Goal: Information Seeking & Learning: Learn about a topic

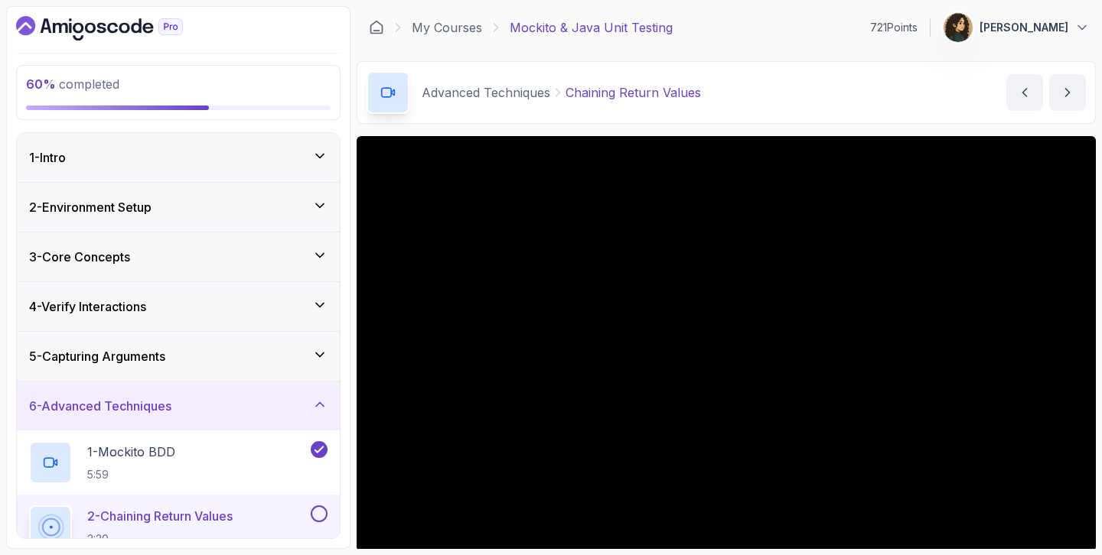
scroll to position [255, 0]
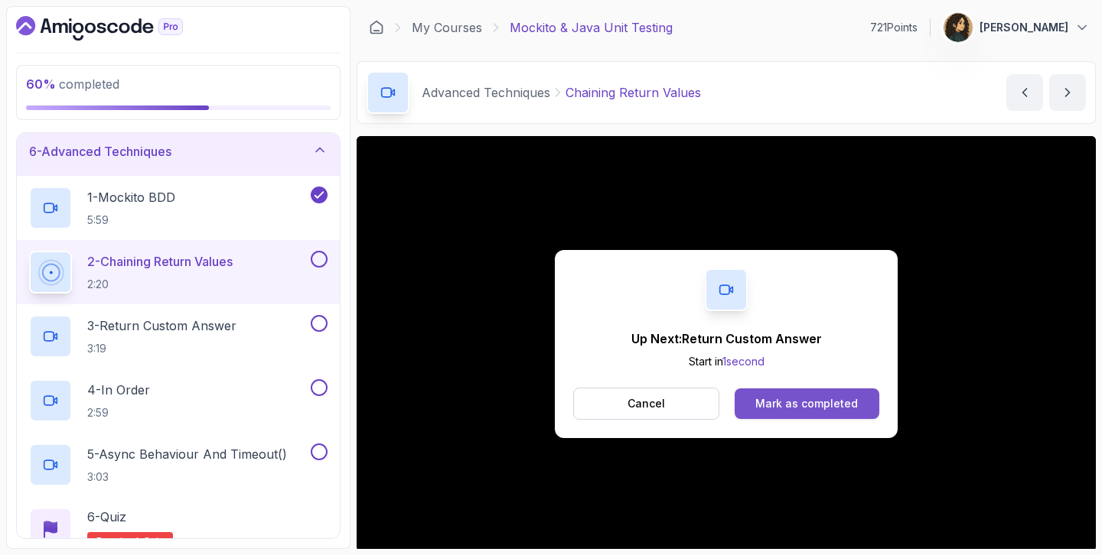
click at [806, 392] on button "Mark as completed" at bounding box center [806, 404] width 145 height 31
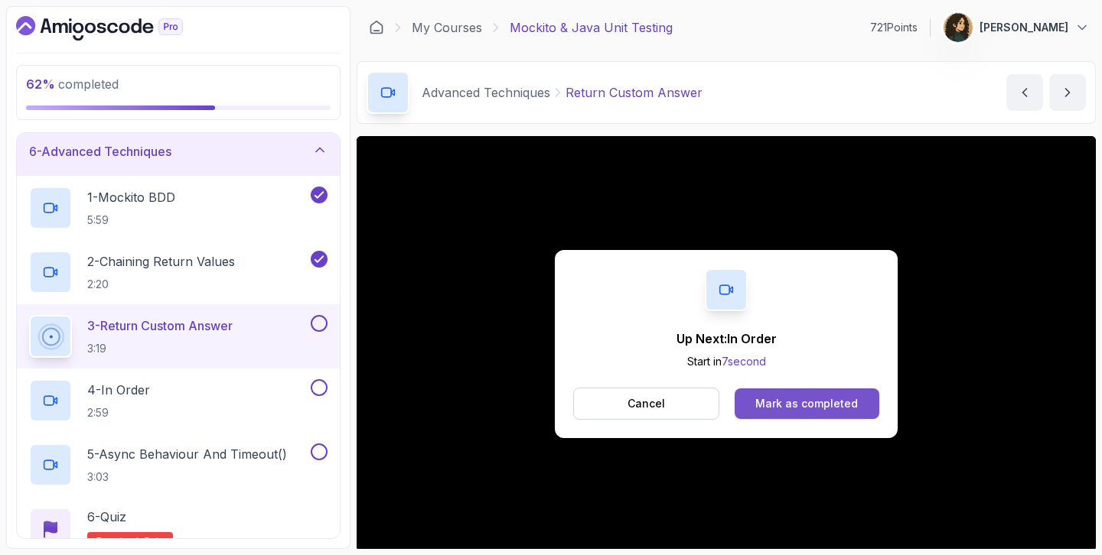
click at [783, 407] on div "Mark as completed" at bounding box center [806, 403] width 103 height 15
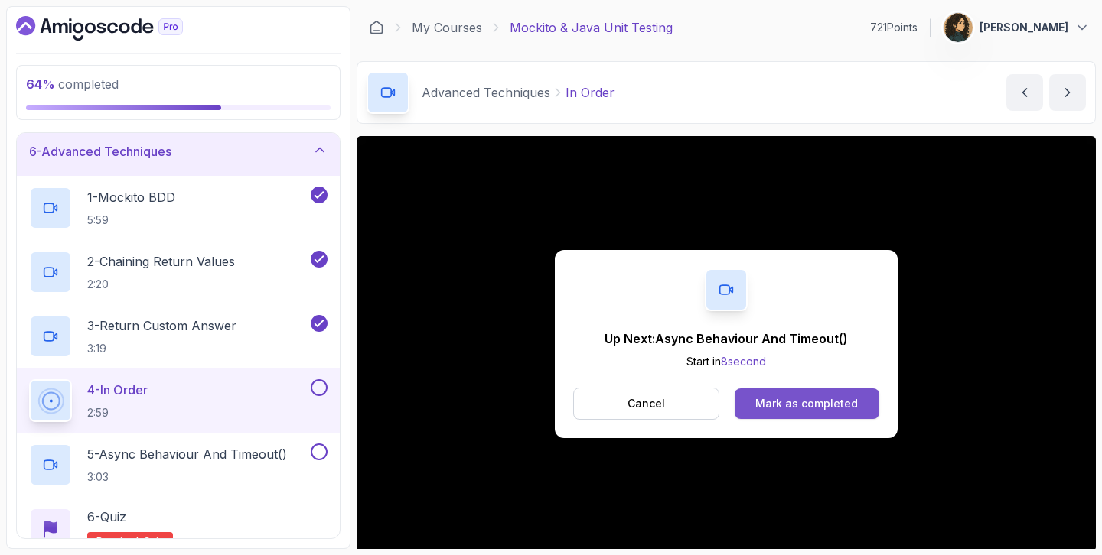
click at [820, 401] on div "Mark as completed" at bounding box center [806, 403] width 103 height 15
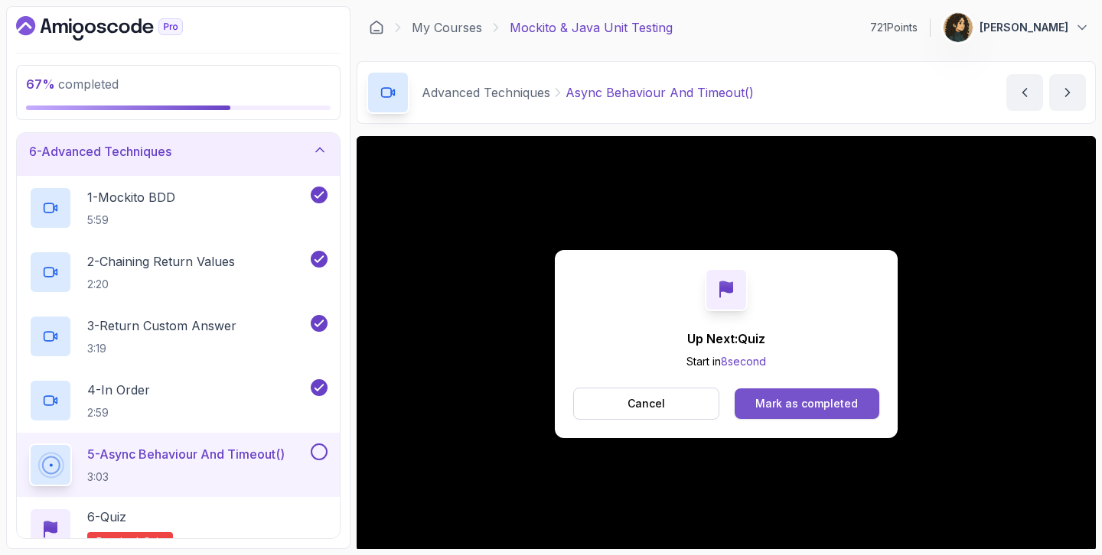
click at [817, 402] on div "Mark as completed" at bounding box center [806, 403] width 103 height 15
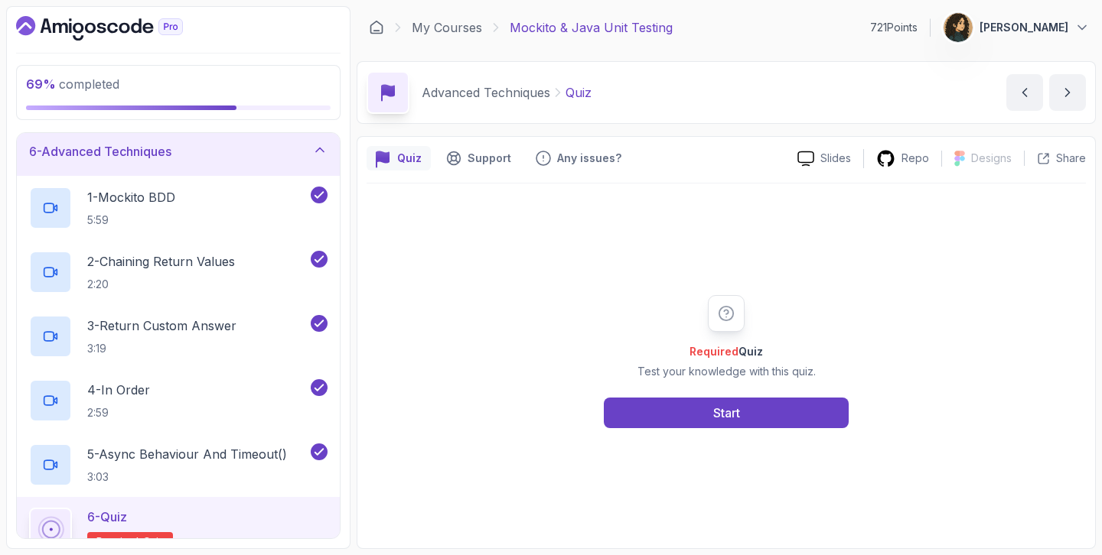
click at [796, 388] on div "Required Quiz Test your knowledge with this quiz. Start" at bounding box center [726, 361] width 294 height 133
click at [785, 412] on button "Start" at bounding box center [726, 413] width 245 height 31
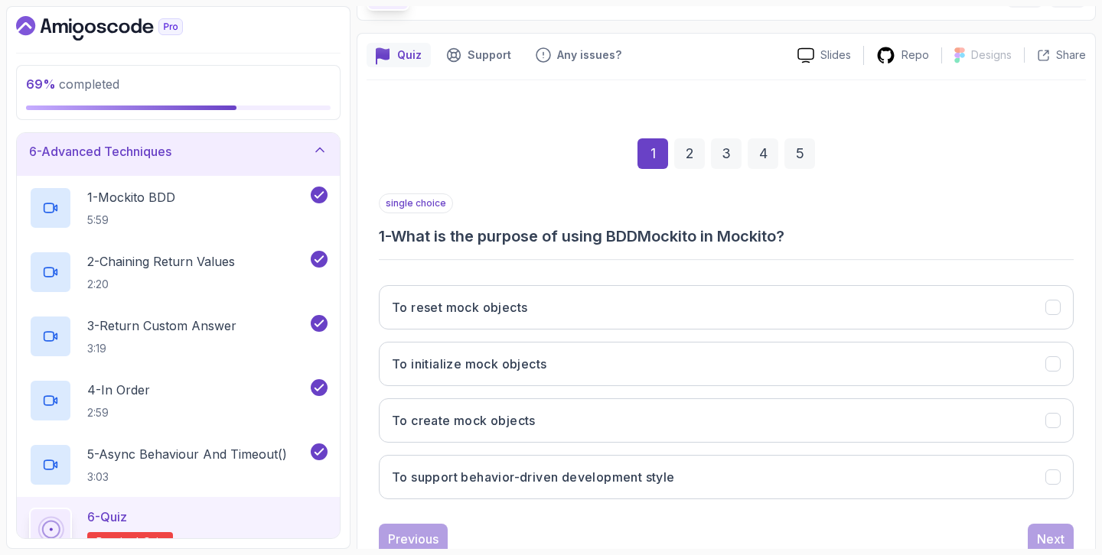
scroll to position [152, 0]
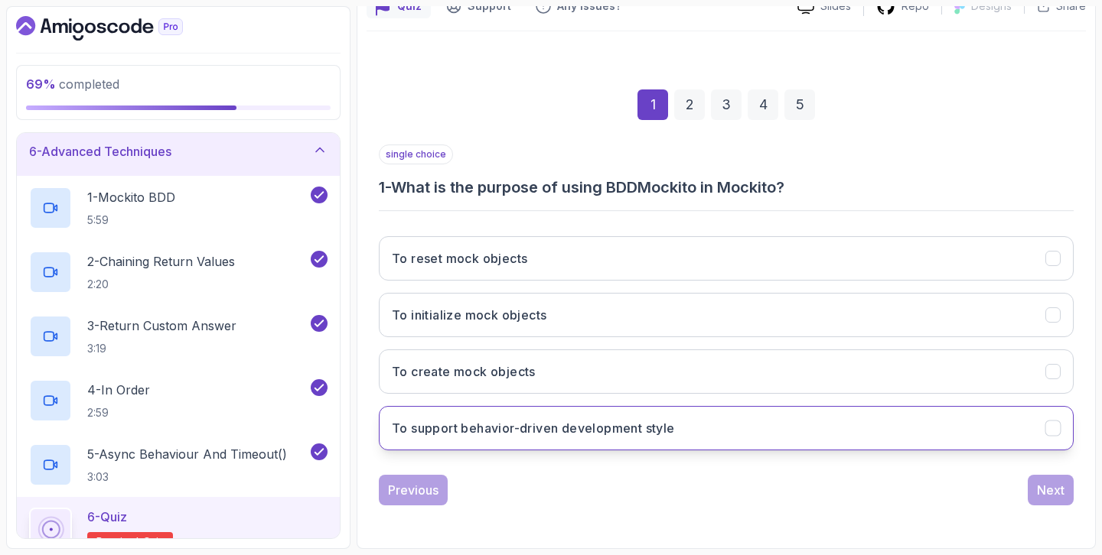
click at [600, 431] on h3 "To support behavior-driven development style" at bounding box center [533, 428] width 283 height 18
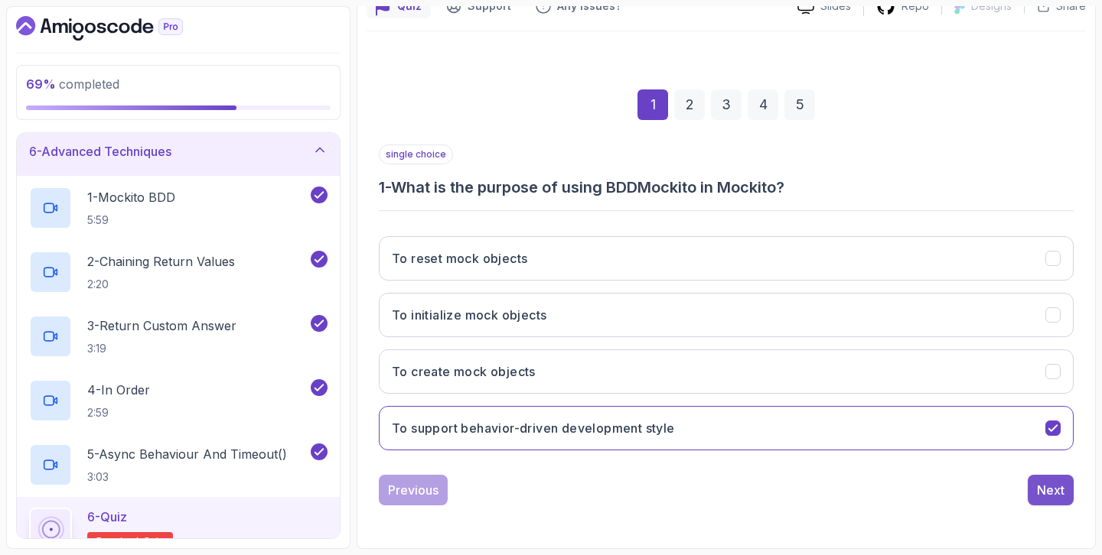
click at [1060, 496] on div "Next" at bounding box center [1051, 490] width 28 height 18
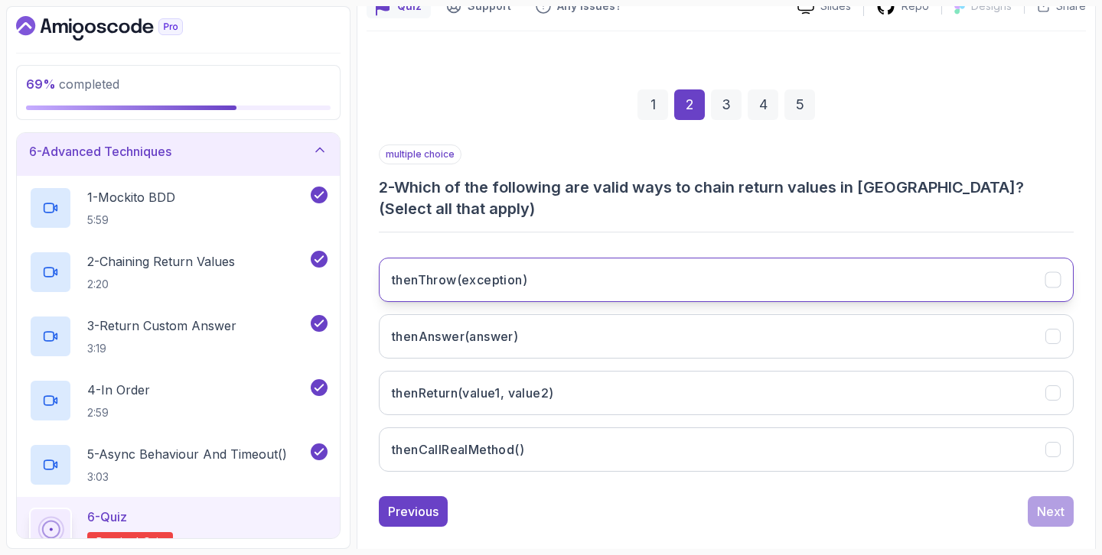
click at [1021, 290] on button "thenThrow(exception)" at bounding box center [726, 280] width 695 height 44
click at [1008, 292] on button "thenThrow(exception)" at bounding box center [726, 280] width 695 height 44
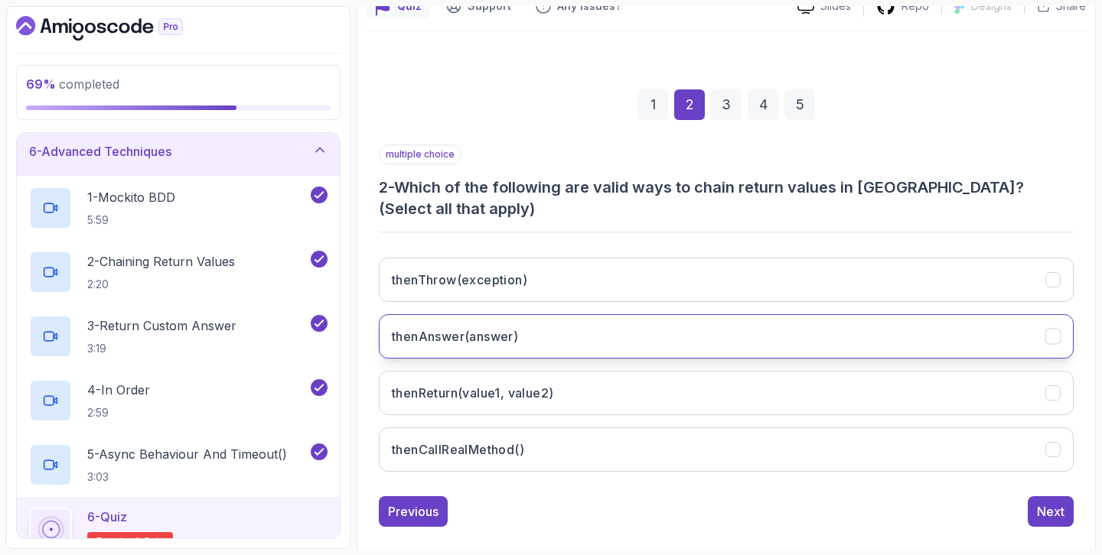
click at [1002, 323] on button "thenAnswer(answer)" at bounding box center [726, 336] width 695 height 44
click at [1002, 322] on button "thenAnswer(answer)" at bounding box center [726, 336] width 695 height 44
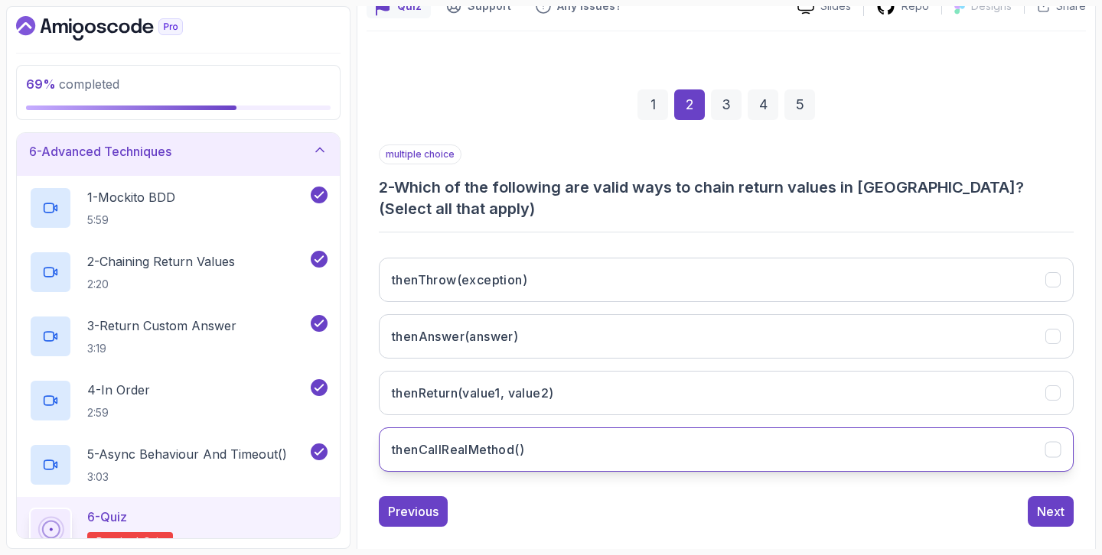
click at [911, 445] on button "thenCallRealMethod()" at bounding box center [726, 450] width 695 height 44
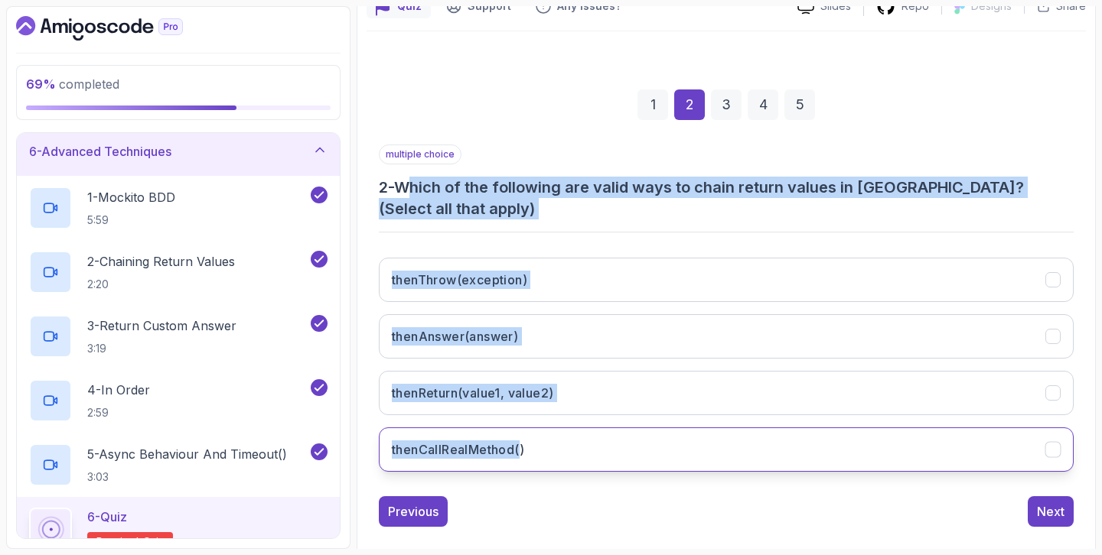
drag, startPoint x: 413, startPoint y: 184, endPoint x: 523, endPoint y: 447, distance: 284.3
click at [523, 447] on div "multiple choice 2 - Which of the following are valid ways to chain return value…" at bounding box center [726, 315] width 695 height 340
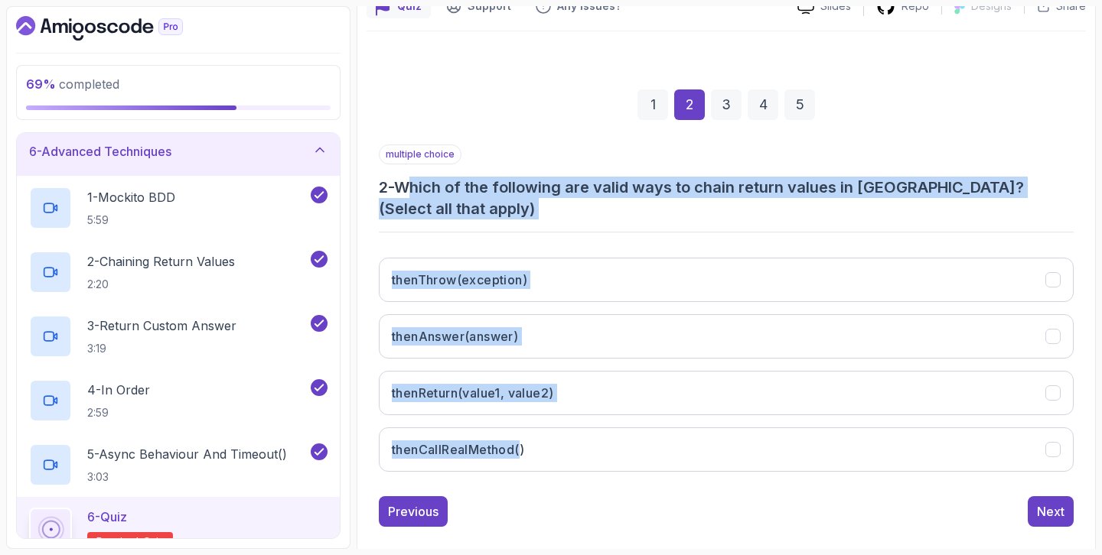
click at [474, 244] on div "multiple choice 2 - Which of the following are valid ways to chain return value…" at bounding box center [726, 315] width 695 height 340
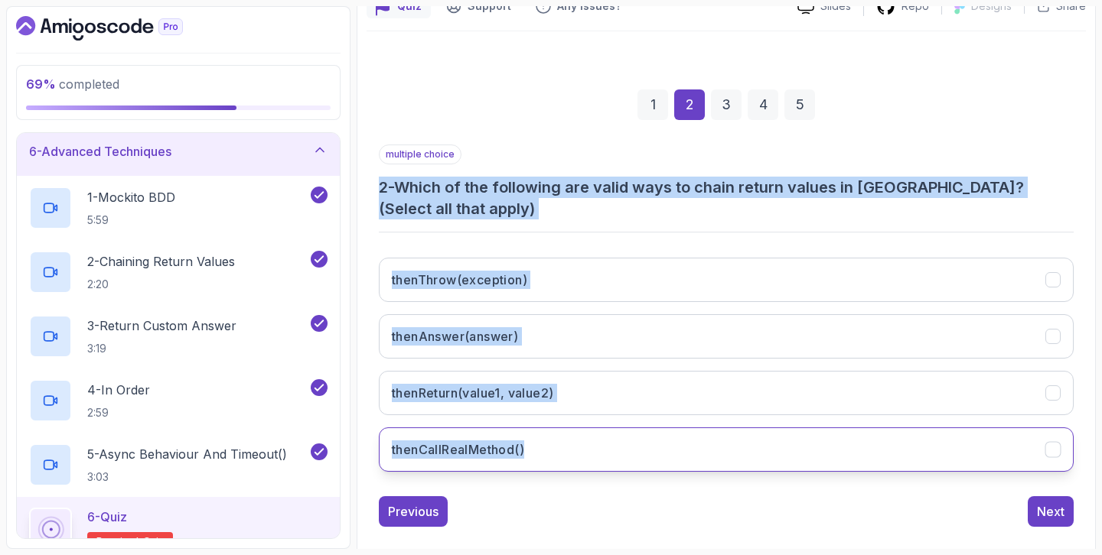
drag, startPoint x: 379, startPoint y: 181, endPoint x: 529, endPoint y: 448, distance: 306.0
click at [529, 448] on div "multiple choice 2 - Which of the following are valid ways to chain return value…" at bounding box center [726, 315] width 695 height 340
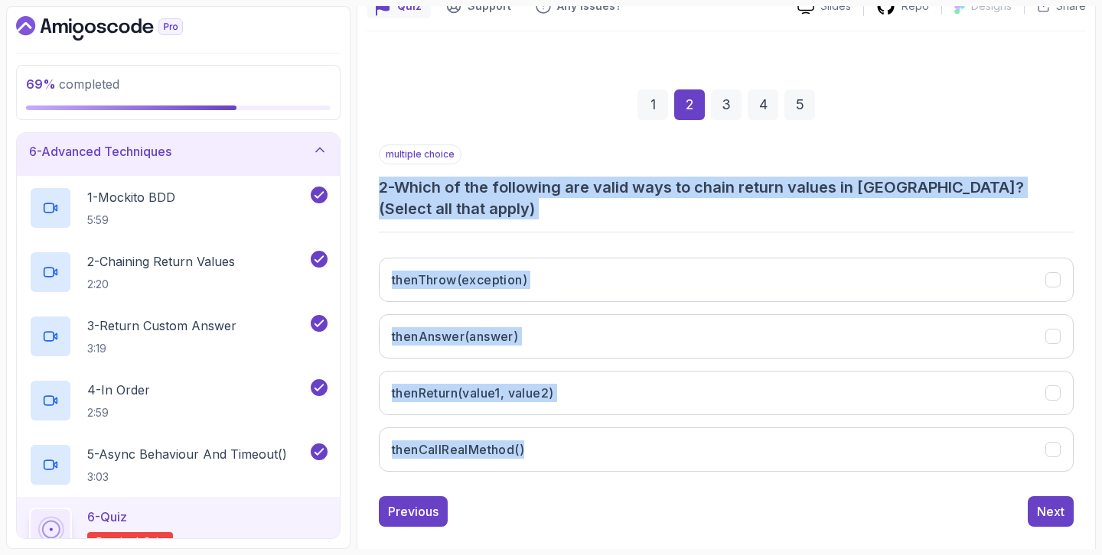
click at [542, 248] on div "thenThrow(exception) thenAnswer(answer) thenReturn(value1, value2) thenCallReal…" at bounding box center [726, 365] width 695 height 239
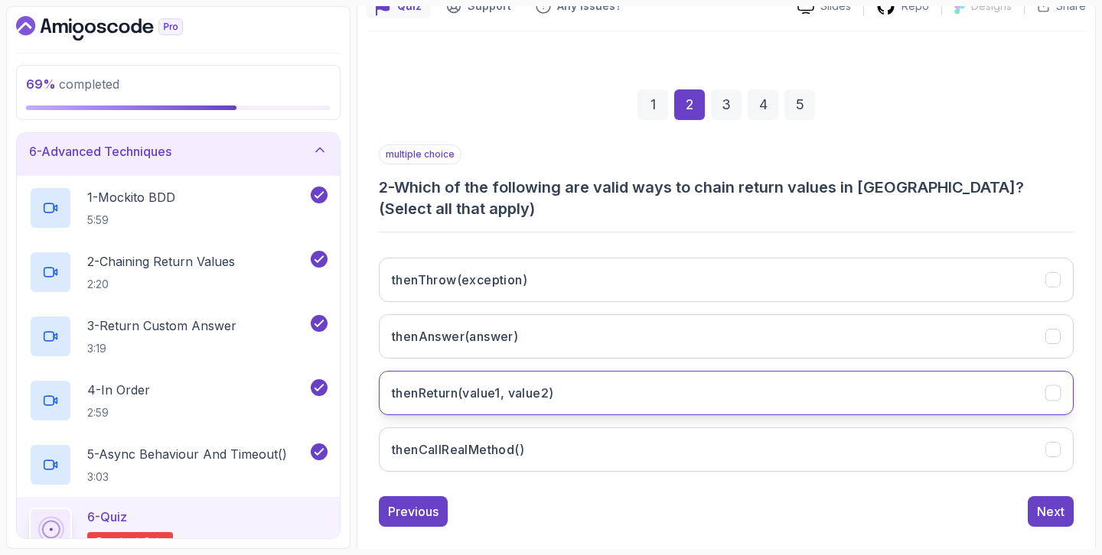
click at [530, 379] on button "thenReturn(value1, value2)" at bounding box center [726, 393] width 695 height 44
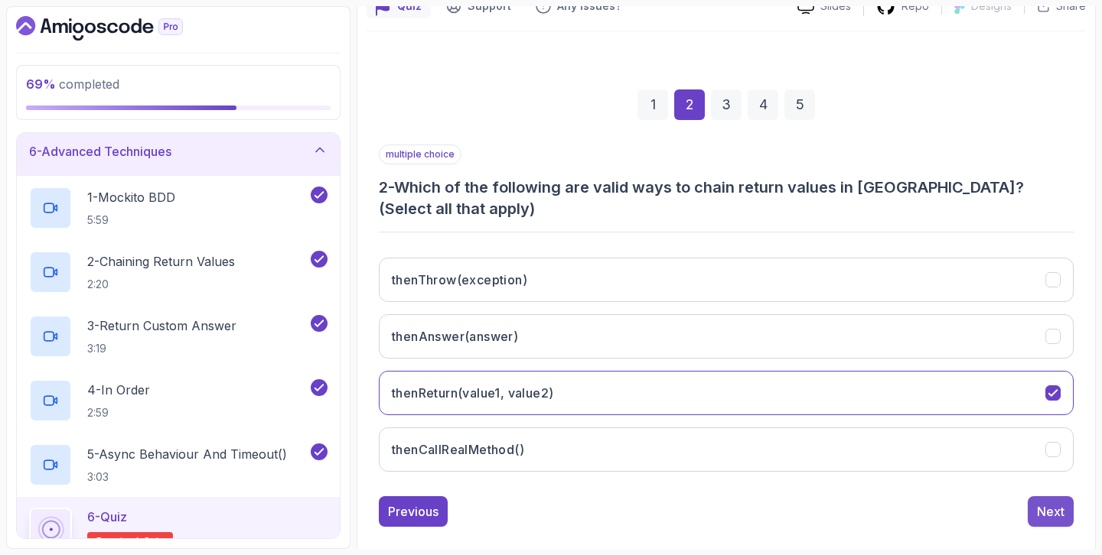
click at [1042, 506] on div "Next" at bounding box center [1051, 512] width 28 height 18
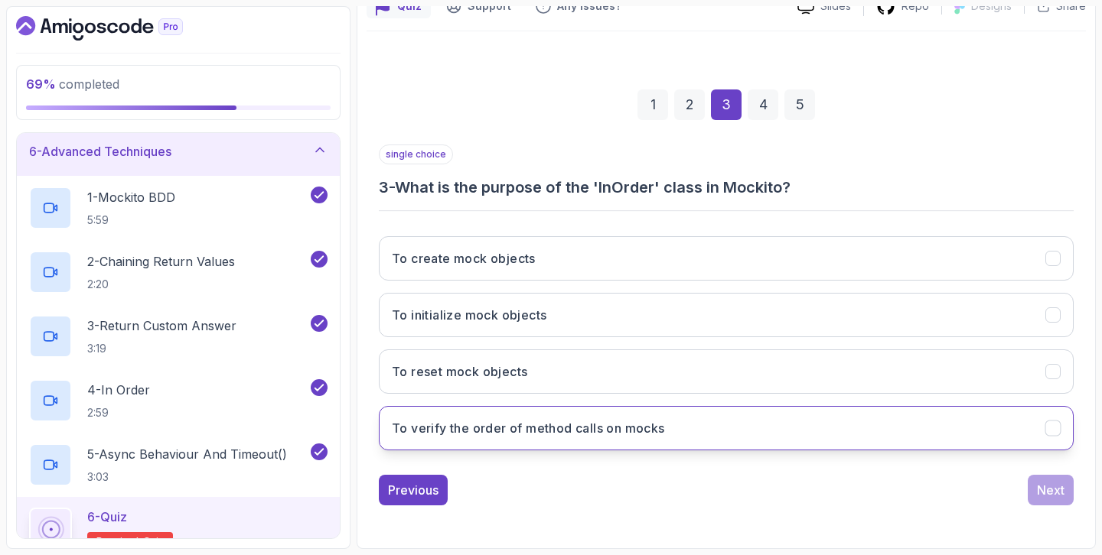
click at [923, 442] on button "To verify the order of method calls on mocks" at bounding box center [726, 428] width 695 height 44
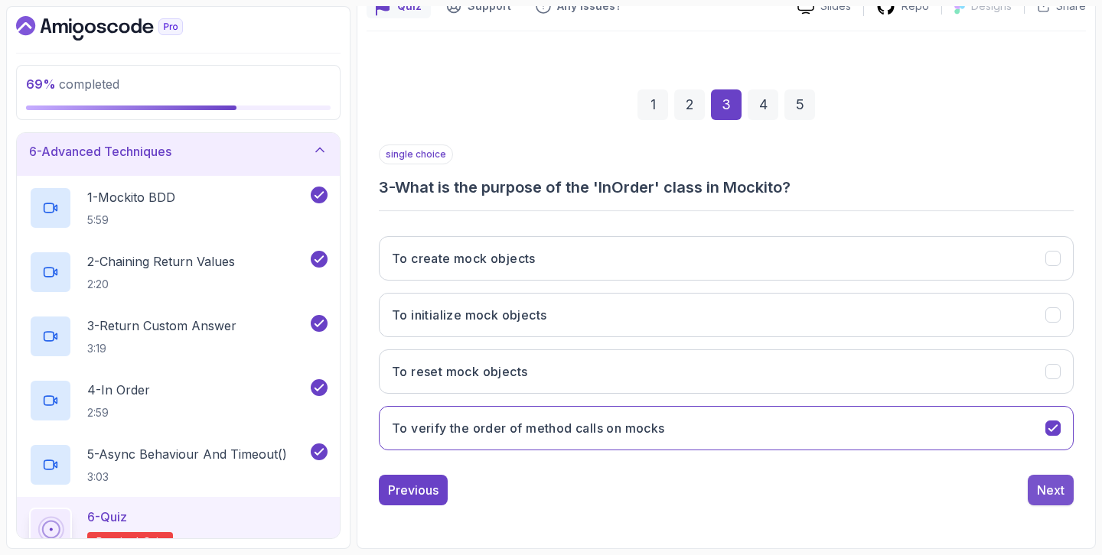
click at [1048, 478] on button "Next" at bounding box center [1051, 490] width 46 height 31
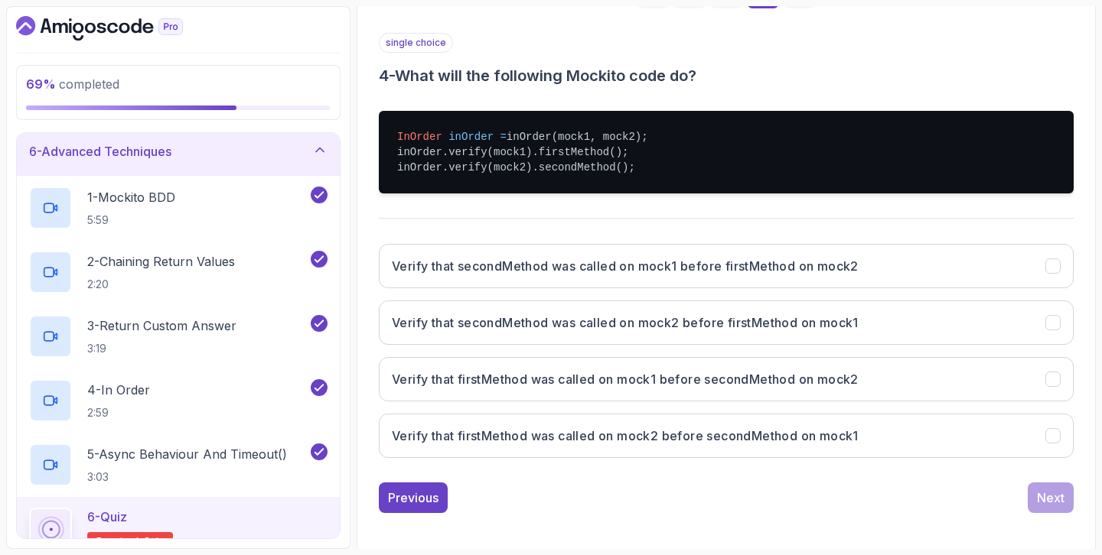
scroll to position [272, 0]
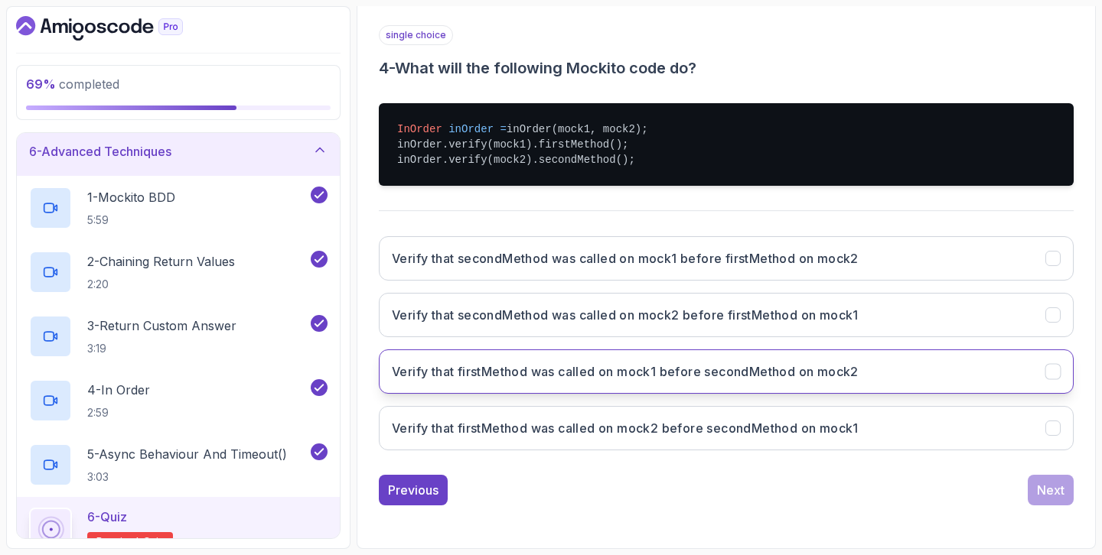
click at [928, 363] on button "Verify that firstMethod was called on mock1 before secondMethod on mock2" at bounding box center [726, 372] width 695 height 44
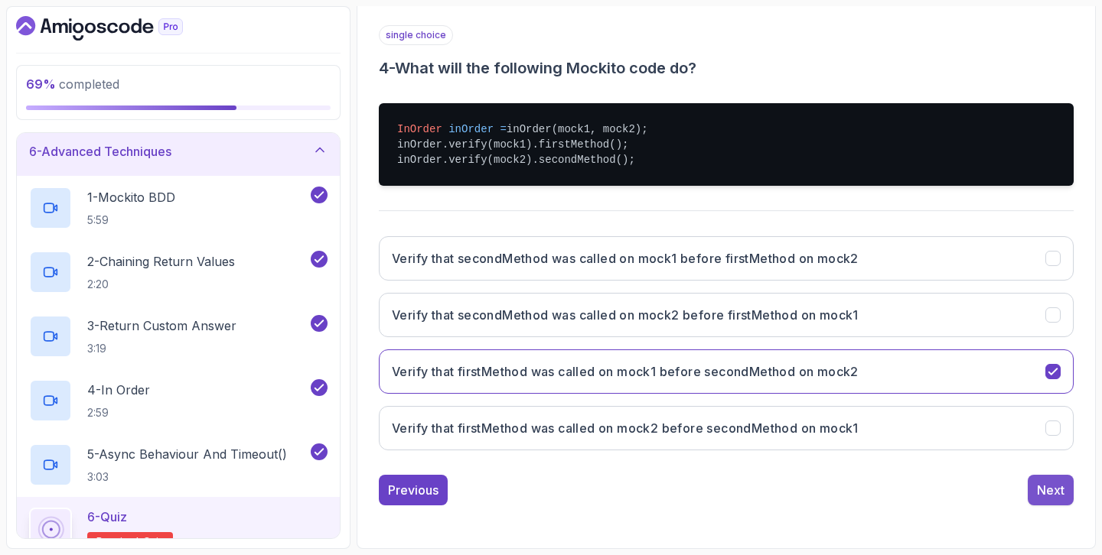
click at [1041, 487] on div "Next" at bounding box center [1051, 490] width 28 height 18
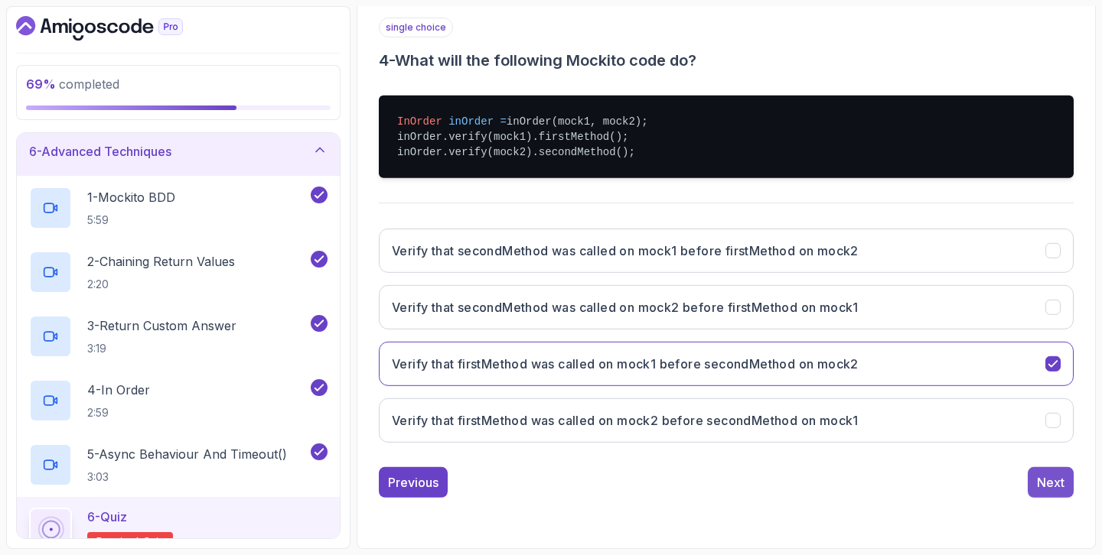
scroll to position [152, 0]
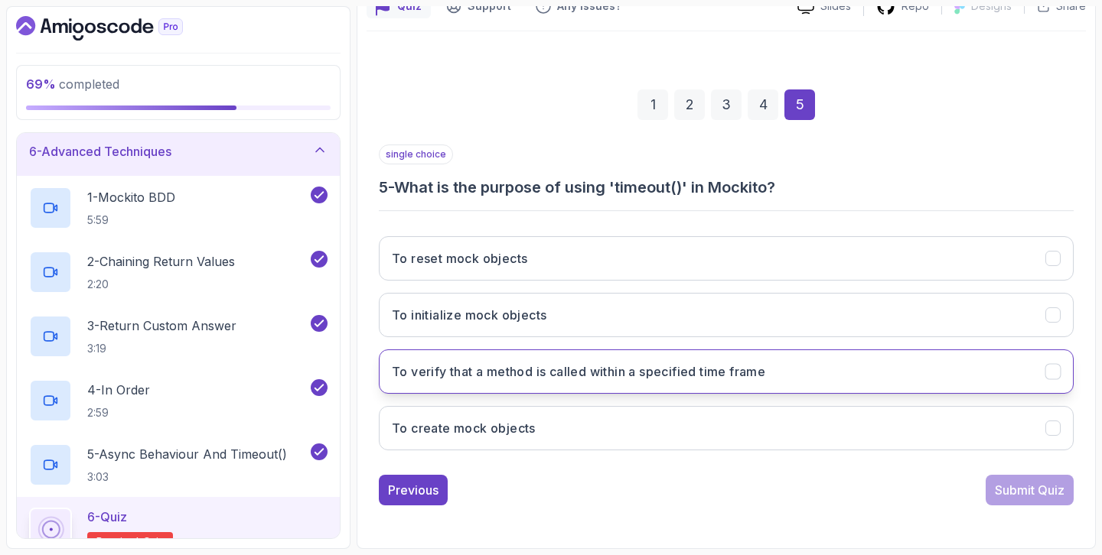
click at [965, 384] on button "To verify that a method is called within a specified time frame" at bounding box center [726, 372] width 695 height 44
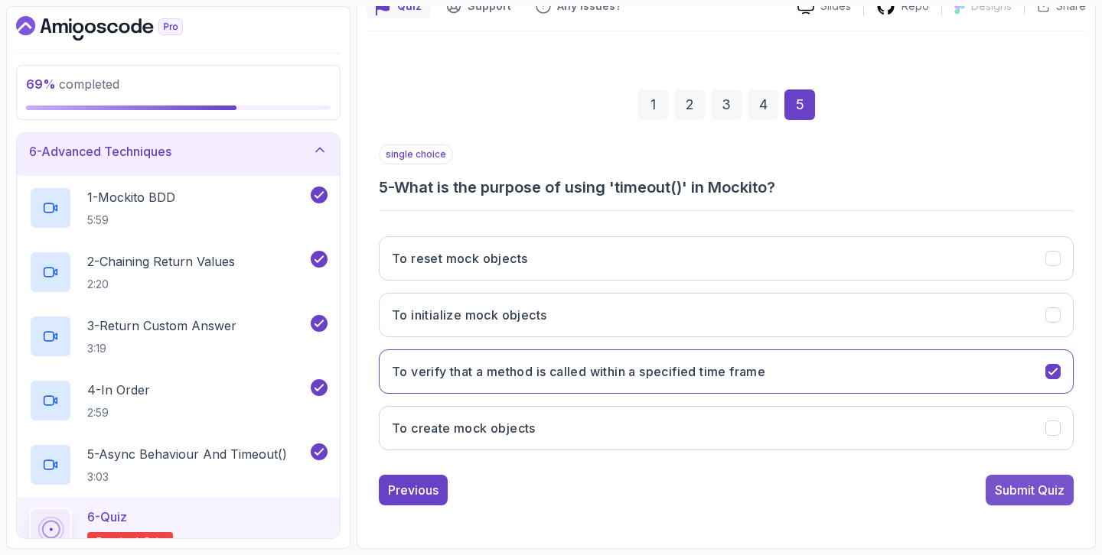
click at [1027, 493] on div "Submit Quiz" at bounding box center [1030, 490] width 70 height 18
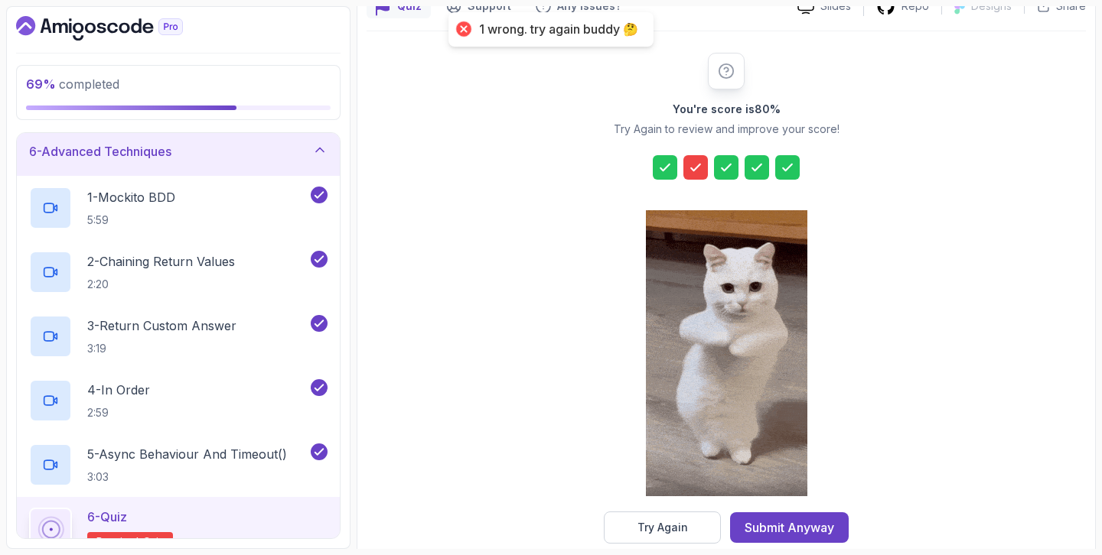
click at [693, 162] on icon at bounding box center [695, 167] width 15 height 15
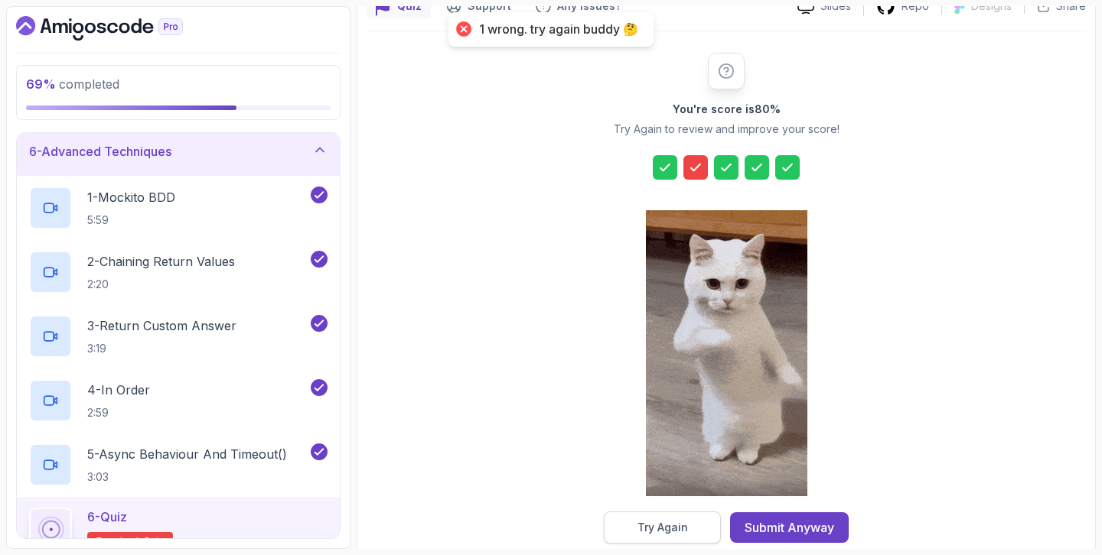
click at [651, 534] on div "Try Again" at bounding box center [662, 527] width 50 height 15
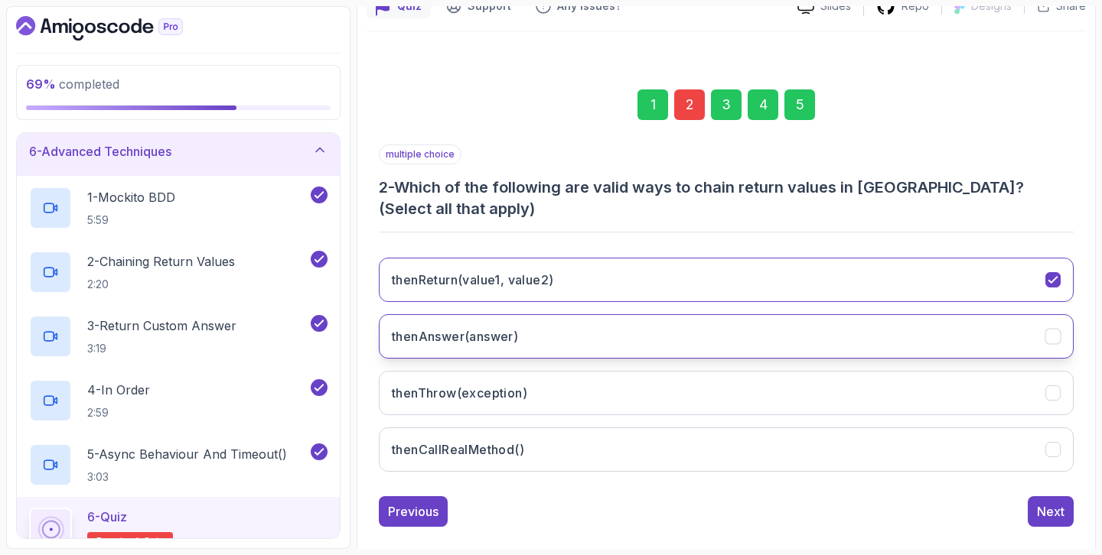
click at [496, 344] on h3 "thenAnswer(answer)" at bounding box center [455, 336] width 126 height 18
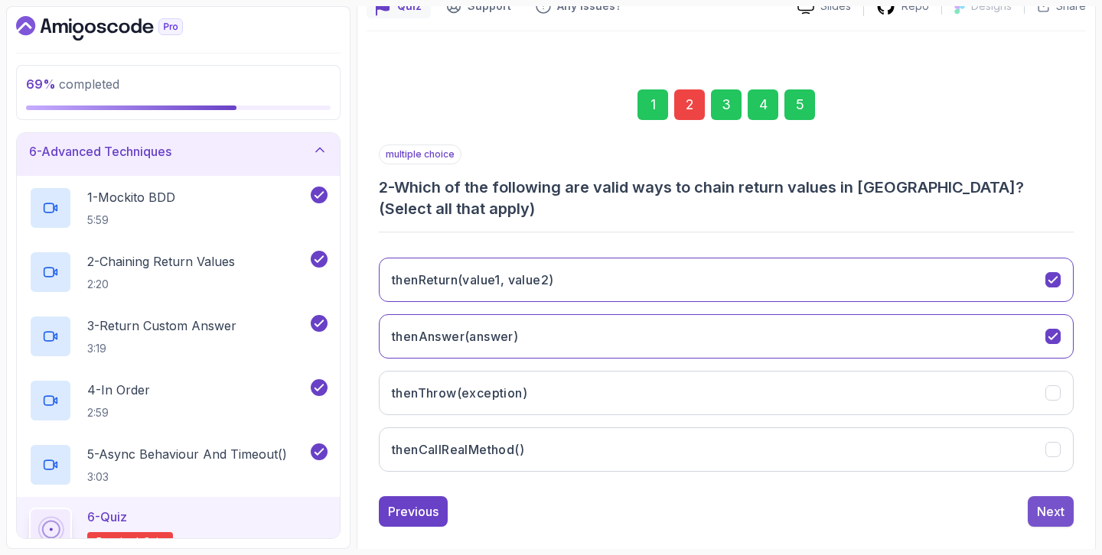
click at [1043, 520] on div "Next" at bounding box center [1051, 512] width 28 height 18
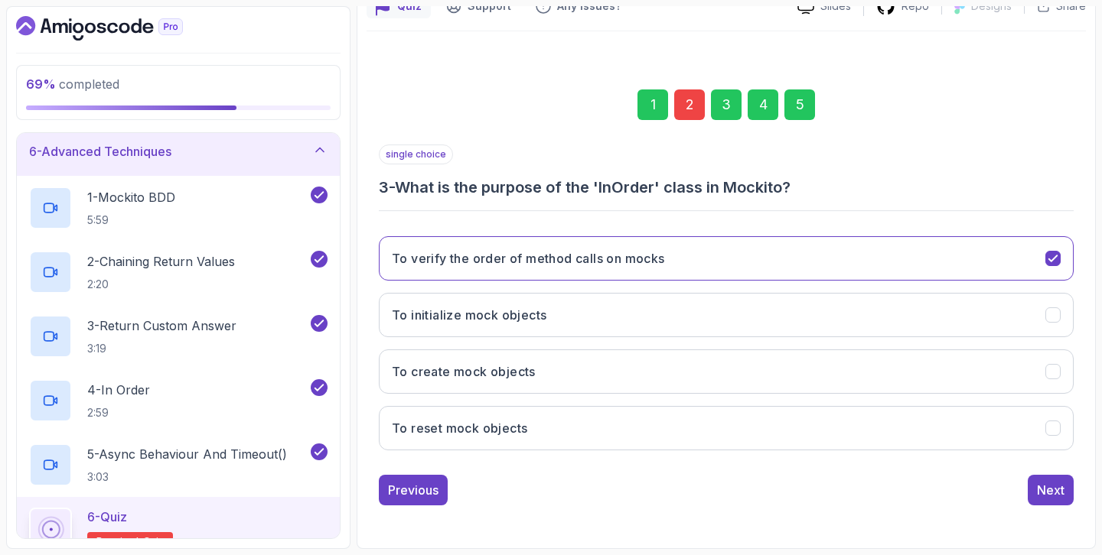
click at [805, 99] on div "5" at bounding box center [799, 105] width 31 height 31
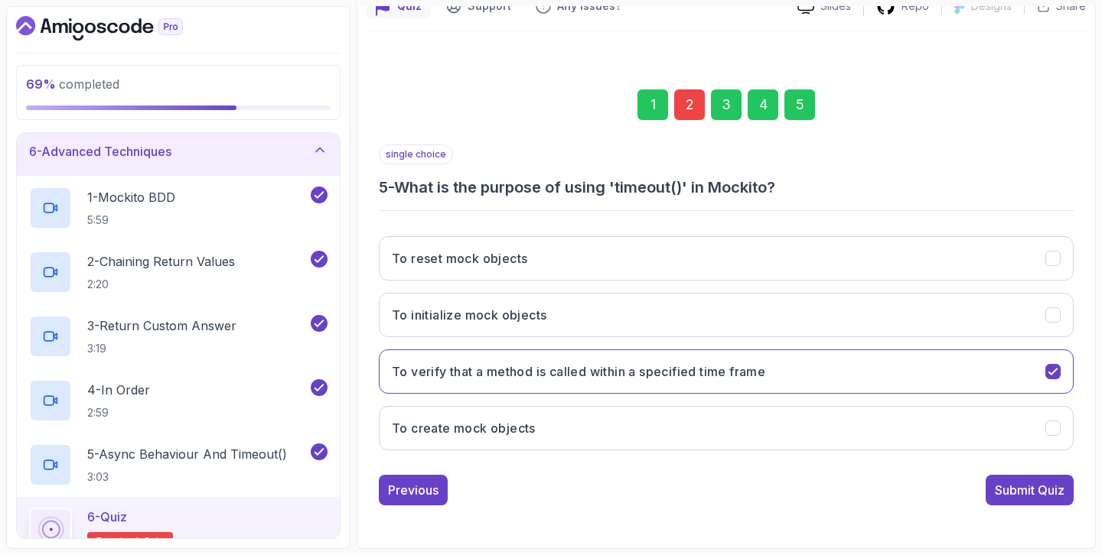
click at [1023, 508] on div "1 2 3 4 5 single choice 5 - What is the purpose of using 'timeout()' in Mockito…" at bounding box center [725, 285] width 719 height 465
click at [1025, 498] on div "Submit Quiz" at bounding box center [1030, 490] width 70 height 18
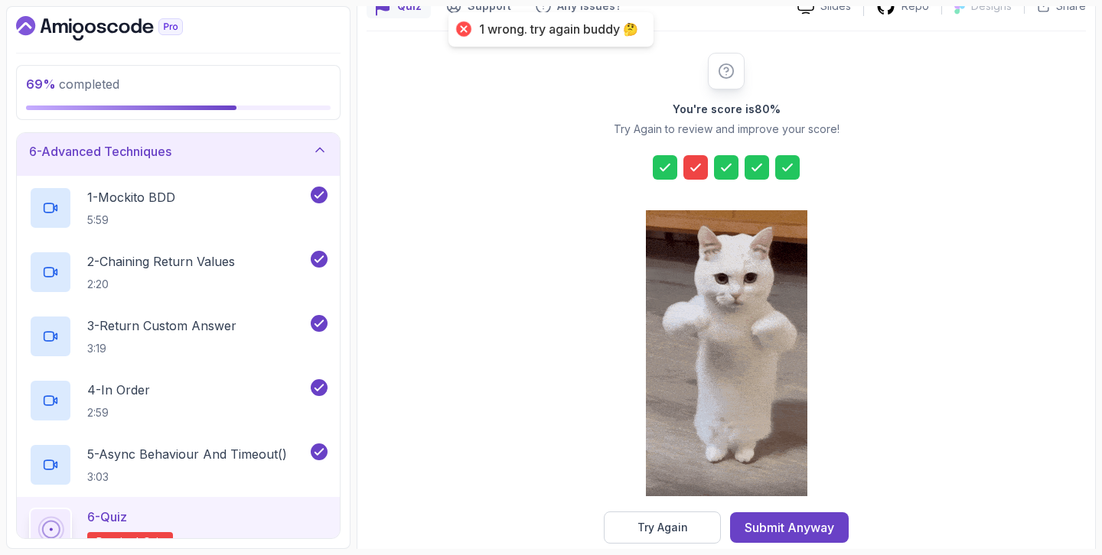
click at [694, 164] on icon at bounding box center [695, 167] width 15 height 15
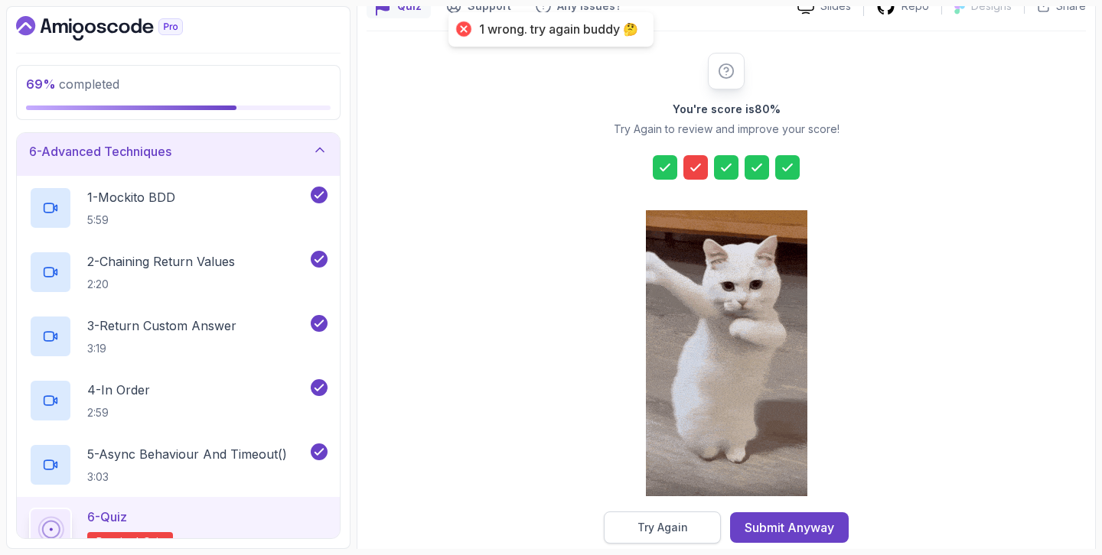
click at [637, 526] on div "Try Again" at bounding box center [662, 527] width 50 height 15
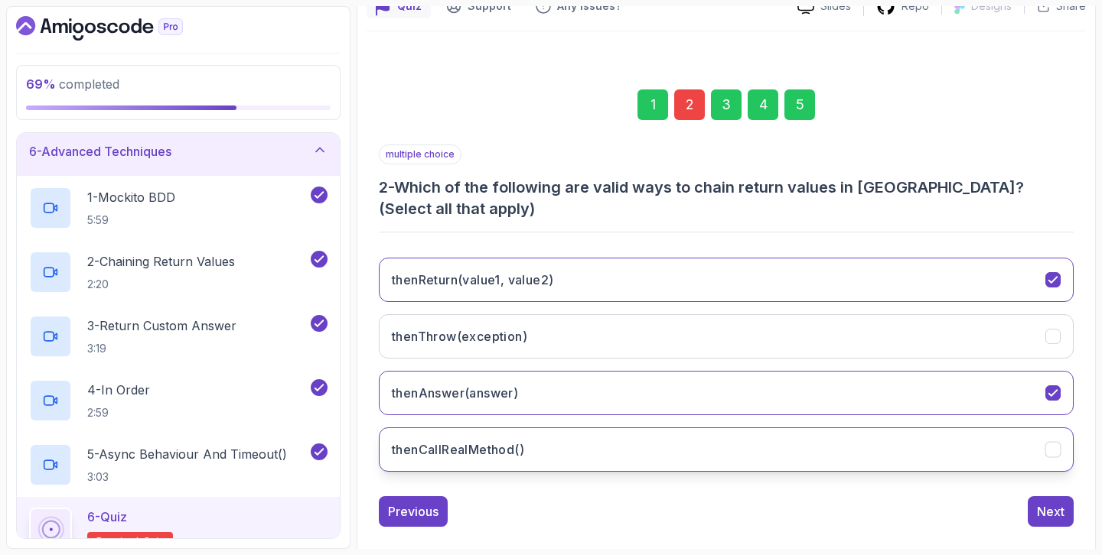
click at [551, 448] on button "thenCallRealMethod()" at bounding box center [726, 450] width 695 height 44
click at [1058, 525] on button "Next" at bounding box center [1051, 512] width 46 height 31
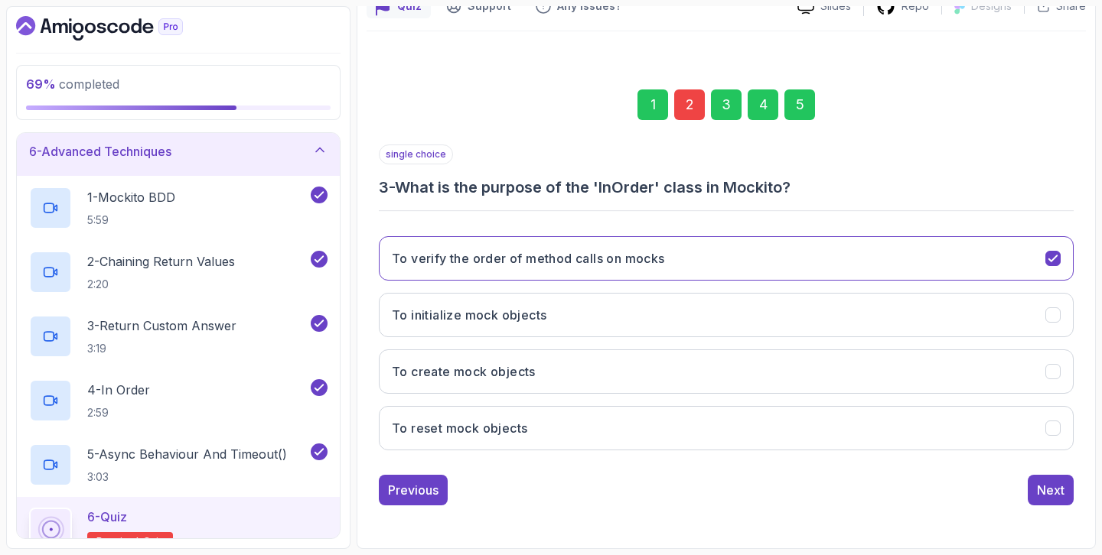
click at [795, 112] on div "5" at bounding box center [799, 105] width 31 height 31
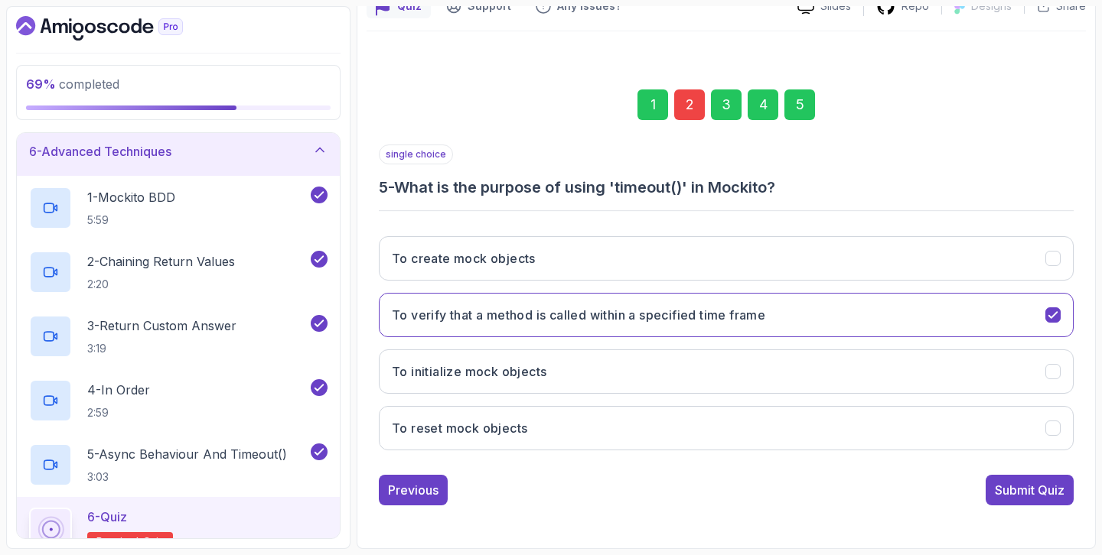
click at [1023, 508] on div "1 2 3 4 5 single choice 5 - What is the purpose of using 'timeout()' in Mockito…" at bounding box center [725, 285] width 719 height 465
click at [1027, 497] on div "Submit Quiz" at bounding box center [1030, 490] width 70 height 18
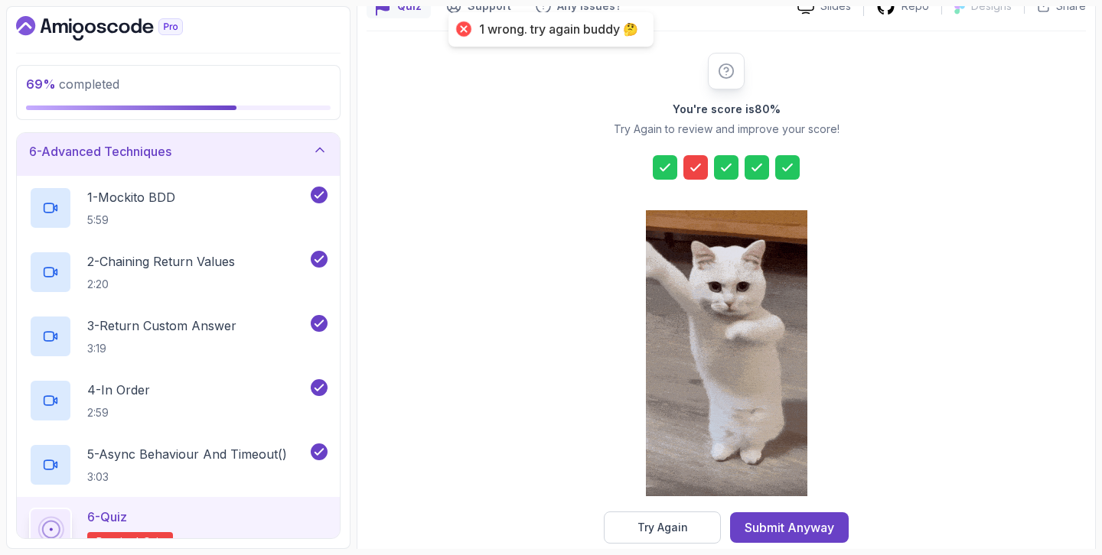
click at [689, 166] on icon at bounding box center [695, 167] width 15 height 15
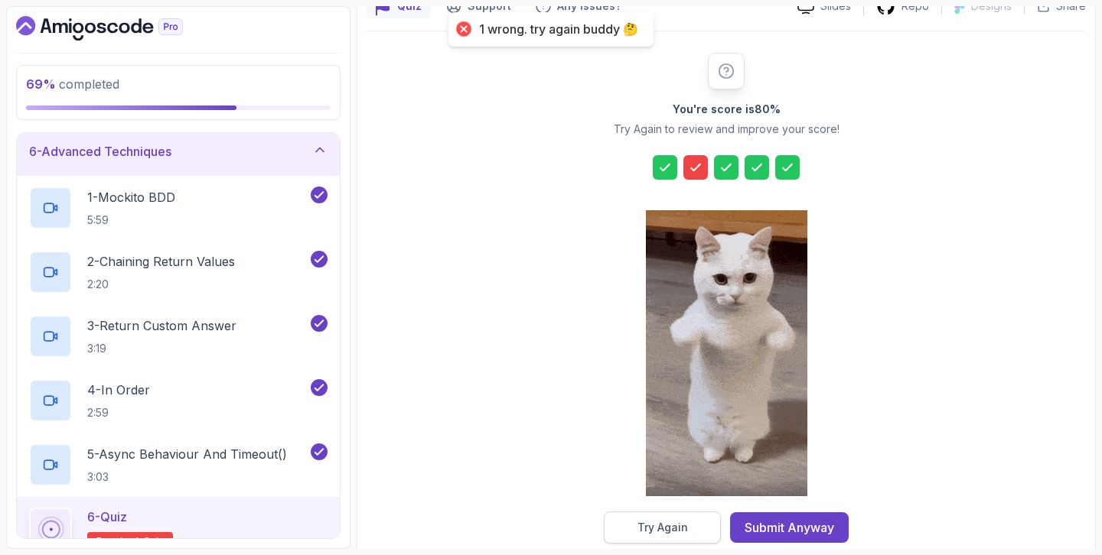
click at [633, 536] on button "Try Again" at bounding box center [662, 528] width 117 height 32
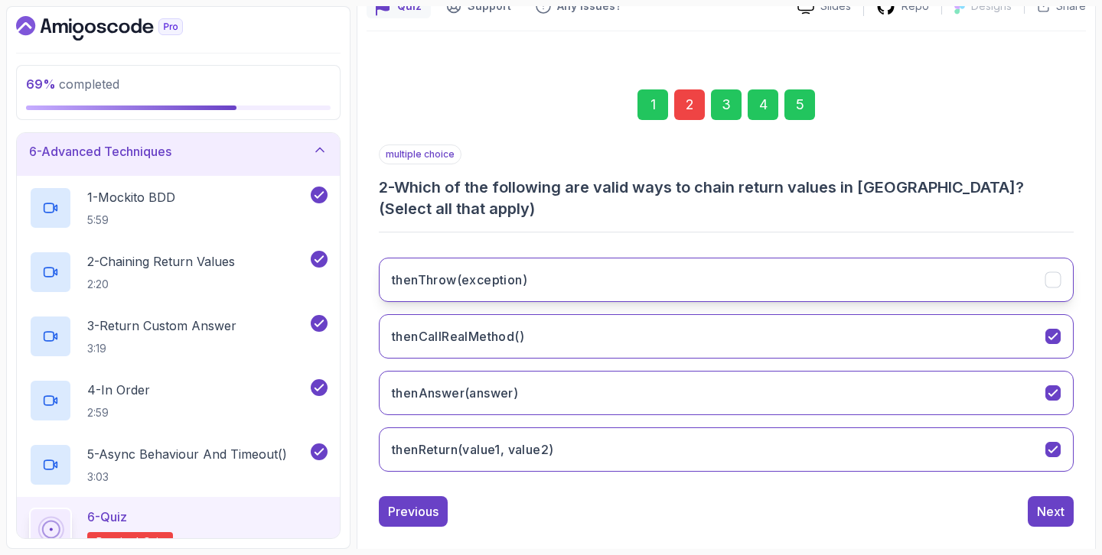
click at [409, 266] on button "thenThrow(exception)" at bounding box center [726, 280] width 695 height 44
click at [423, 278] on h3 "thenThrow(exception)" at bounding box center [459, 280] width 135 height 18
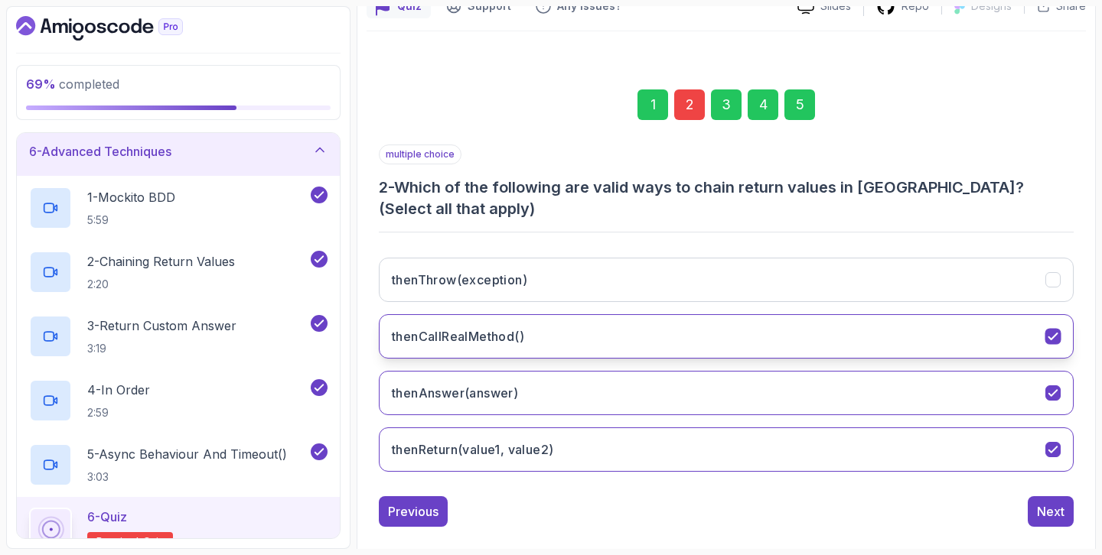
click at [419, 347] on button "thenCallRealMethod()" at bounding box center [726, 336] width 695 height 44
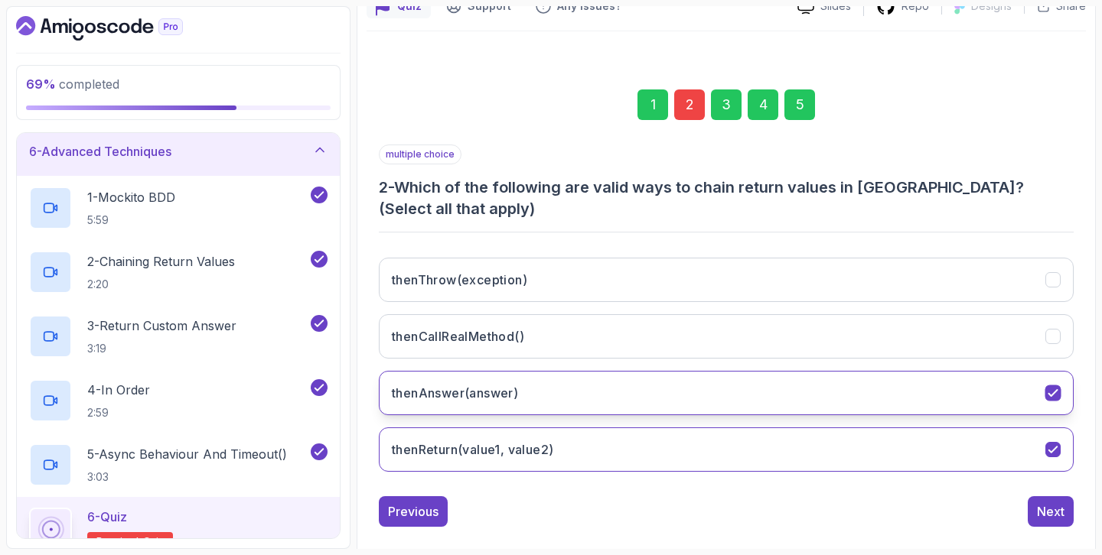
click at [480, 406] on button "thenAnswer(answer)" at bounding box center [726, 393] width 695 height 44
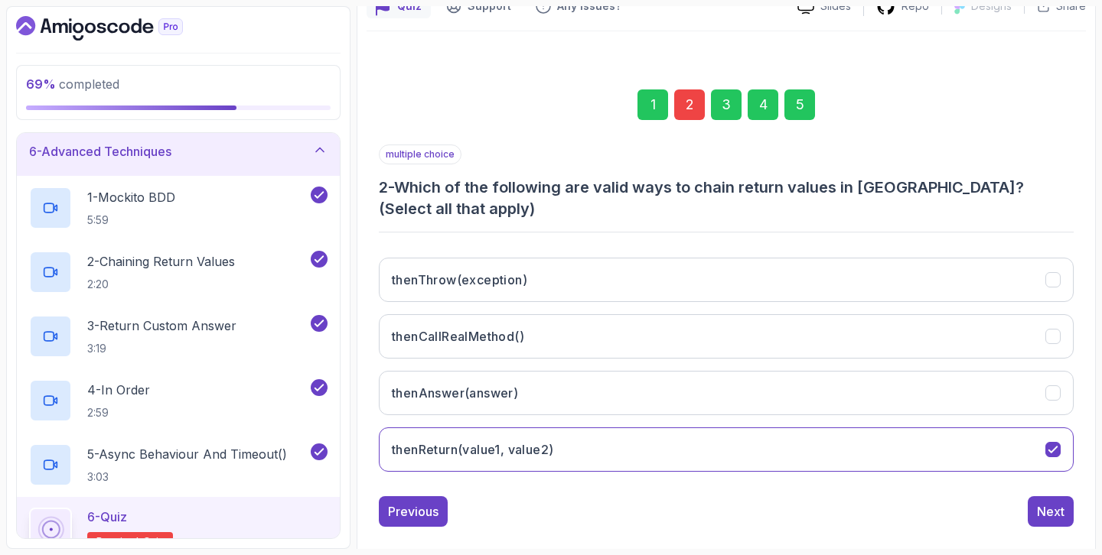
click at [803, 109] on div "5" at bounding box center [799, 105] width 31 height 31
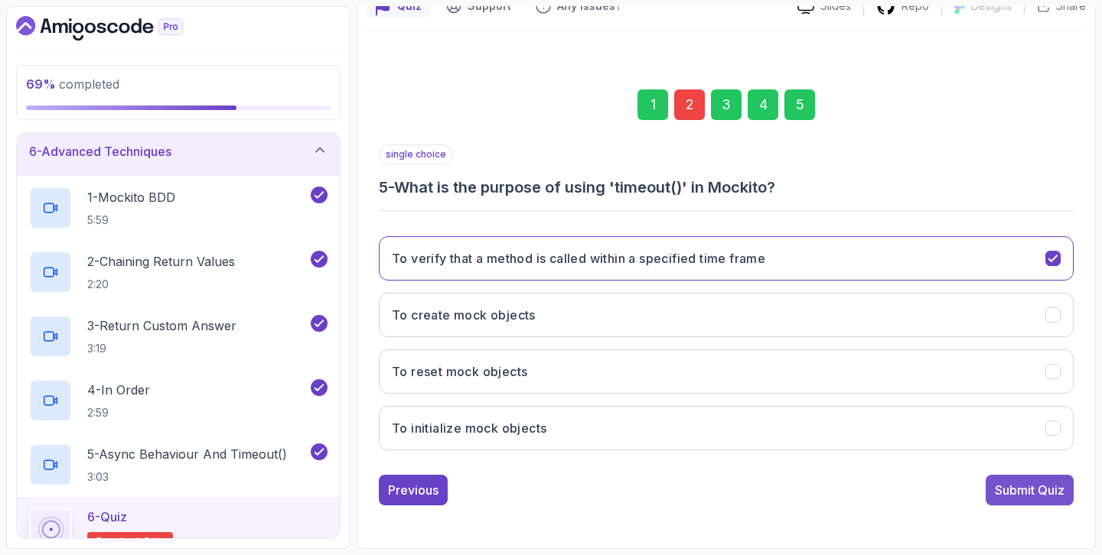
click at [1011, 494] on div "Submit Quiz" at bounding box center [1030, 490] width 70 height 18
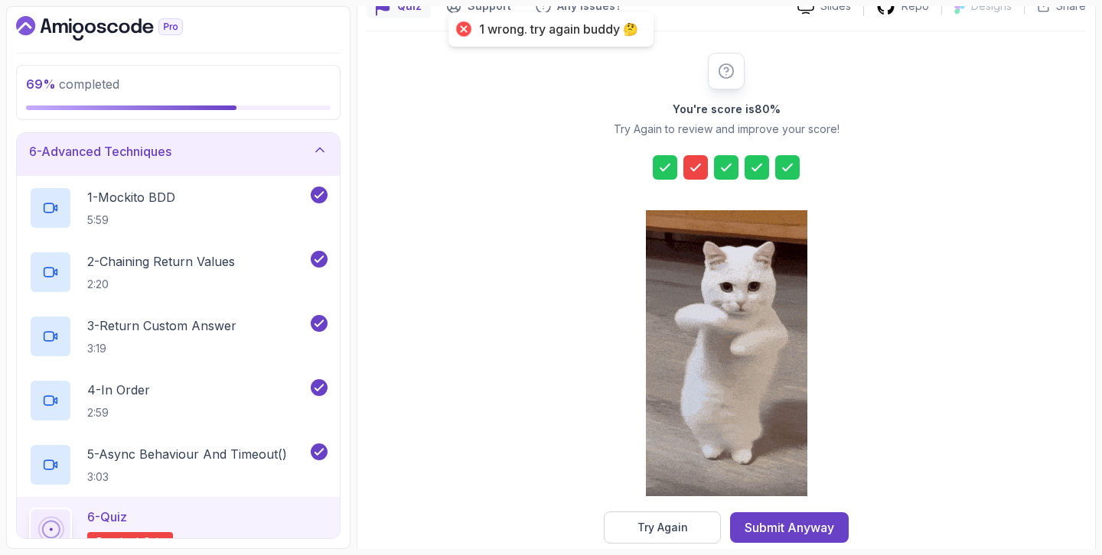
click at [692, 167] on icon at bounding box center [695, 167] width 15 height 15
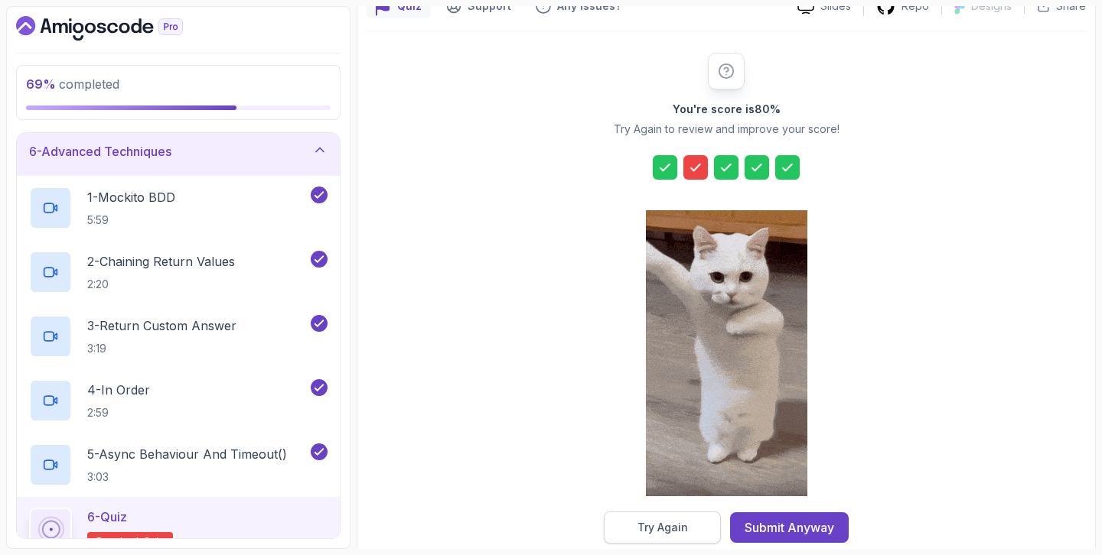
click at [638, 529] on div "Try Again" at bounding box center [662, 527] width 50 height 15
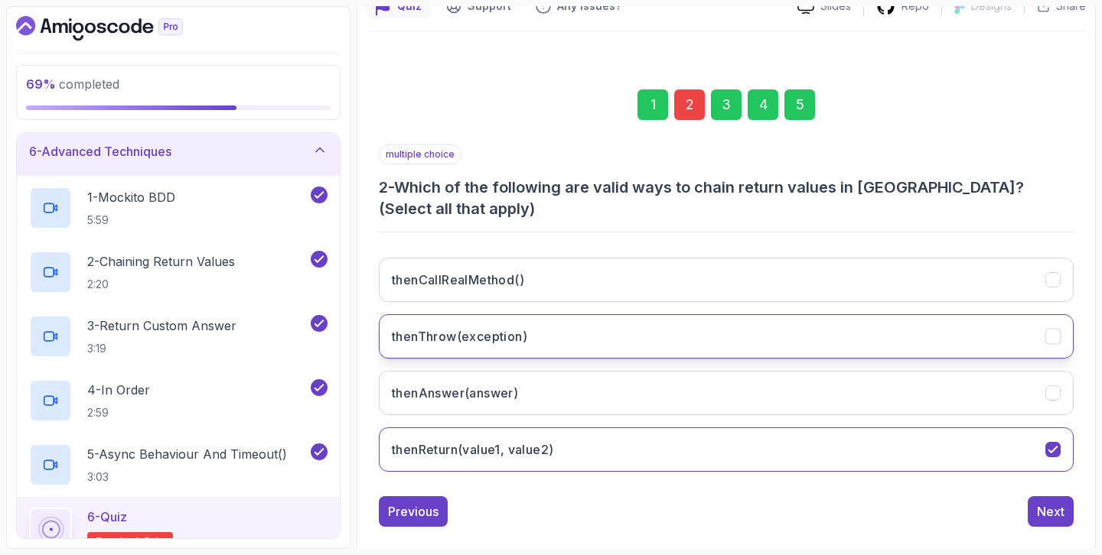
click at [612, 337] on button "thenThrow(exception)" at bounding box center [726, 336] width 695 height 44
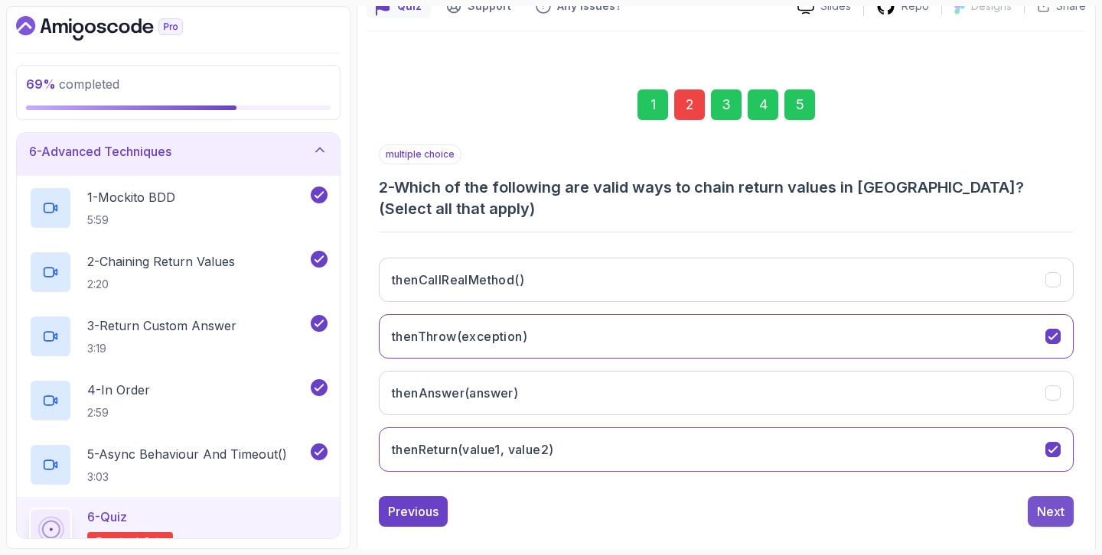
click at [1066, 510] on button "Next" at bounding box center [1051, 512] width 46 height 31
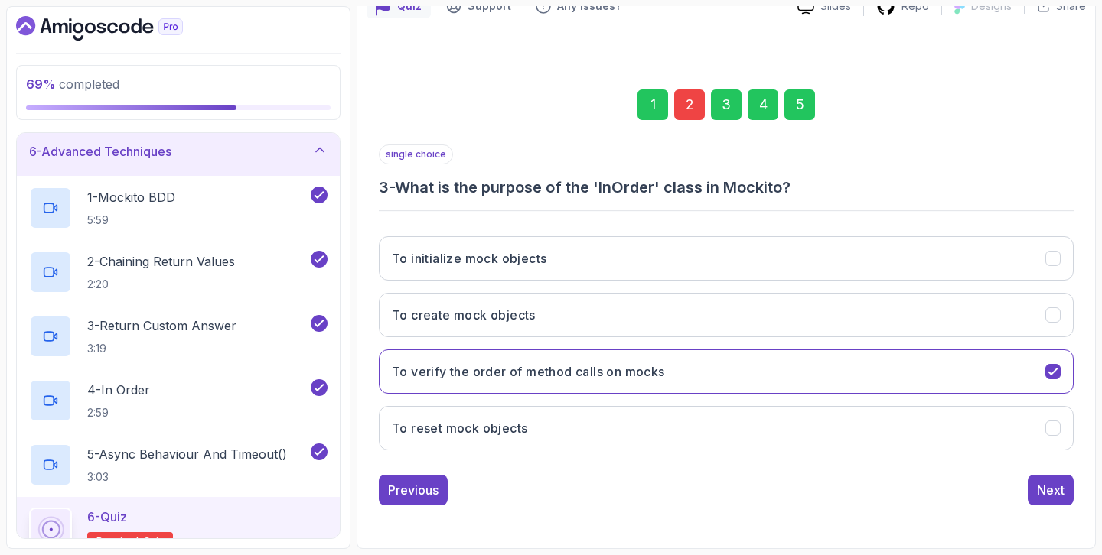
click at [816, 102] on div "1 2 3 4 5" at bounding box center [726, 105] width 695 height 80
click at [801, 102] on div "5" at bounding box center [799, 105] width 31 height 31
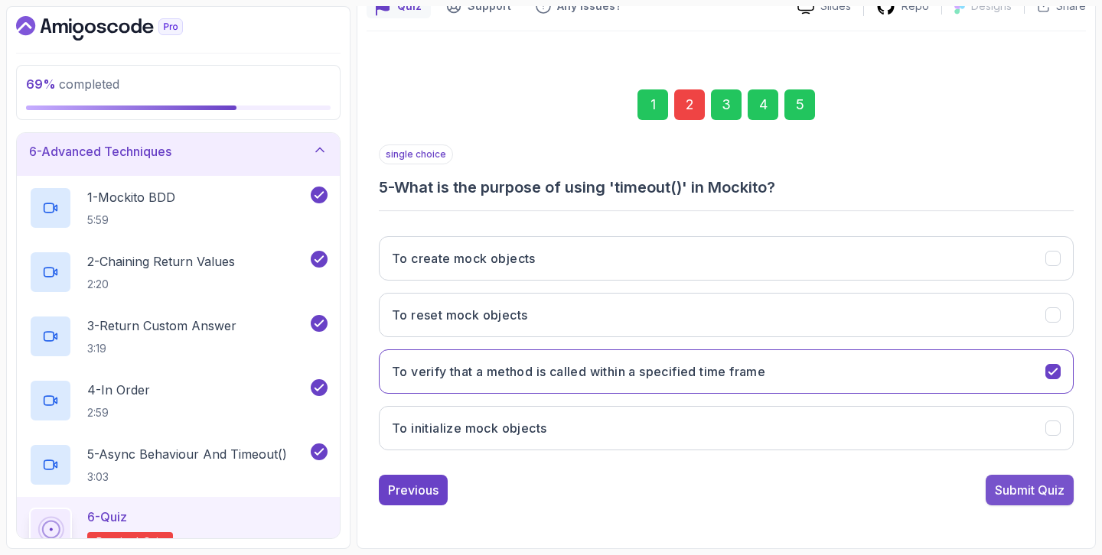
click at [1039, 493] on div "Submit Quiz" at bounding box center [1030, 490] width 70 height 18
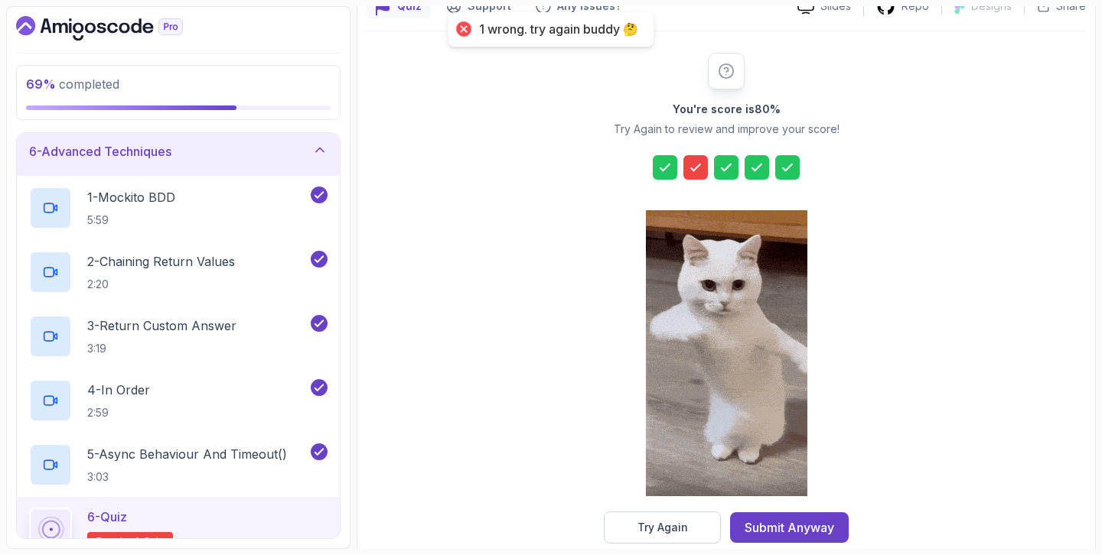
click at [697, 171] on icon at bounding box center [695, 167] width 15 height 15
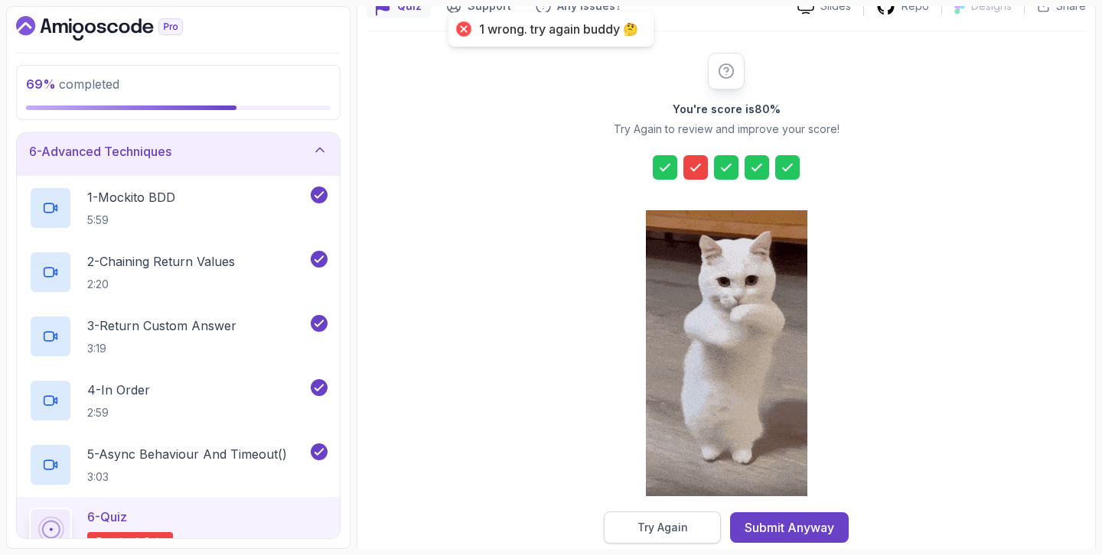
click at [666, 524] on div "Try Again" at bounding box center [662, 527] width 50 height 15
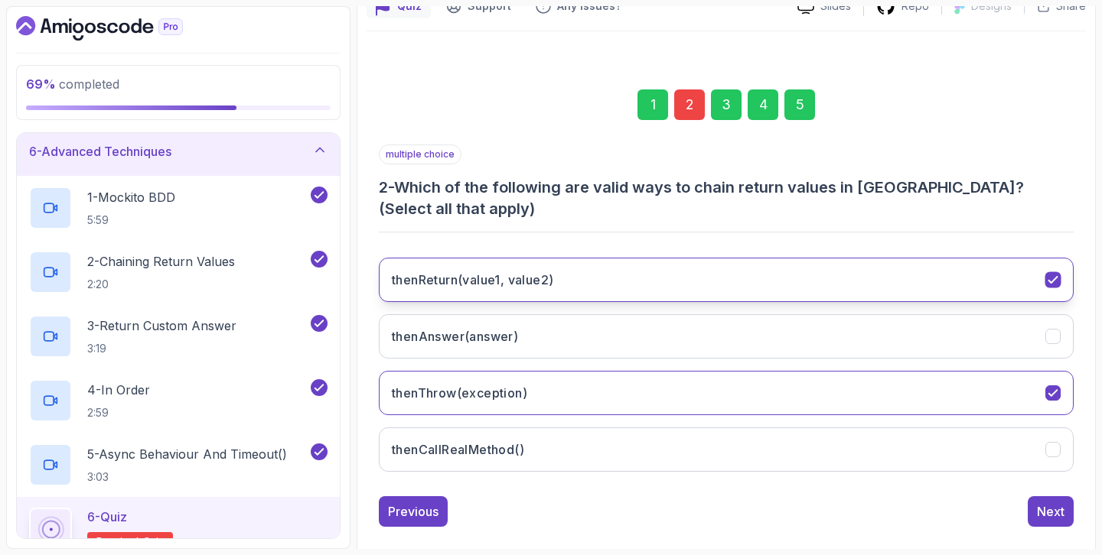
click at [430, 283] on h3 "thenReturn(value1, value2)" at bounding box center [472, 280] width 161 height 18
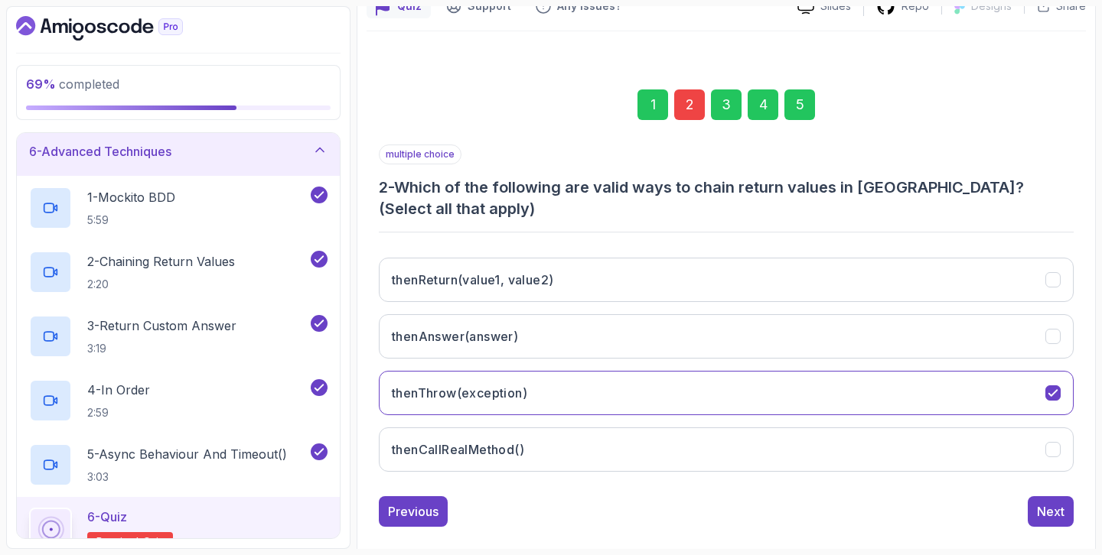
click at [427, 369] on div "thenReturn(value1, value2) thenAnswer(answer) thenThrow(exception) thenCallReal…" at bounding box center [726, 365] width 695 height 239
click at [424, 383] on button "thenThrow(exception)" at bounding box center [726, 393] width 695 height 44
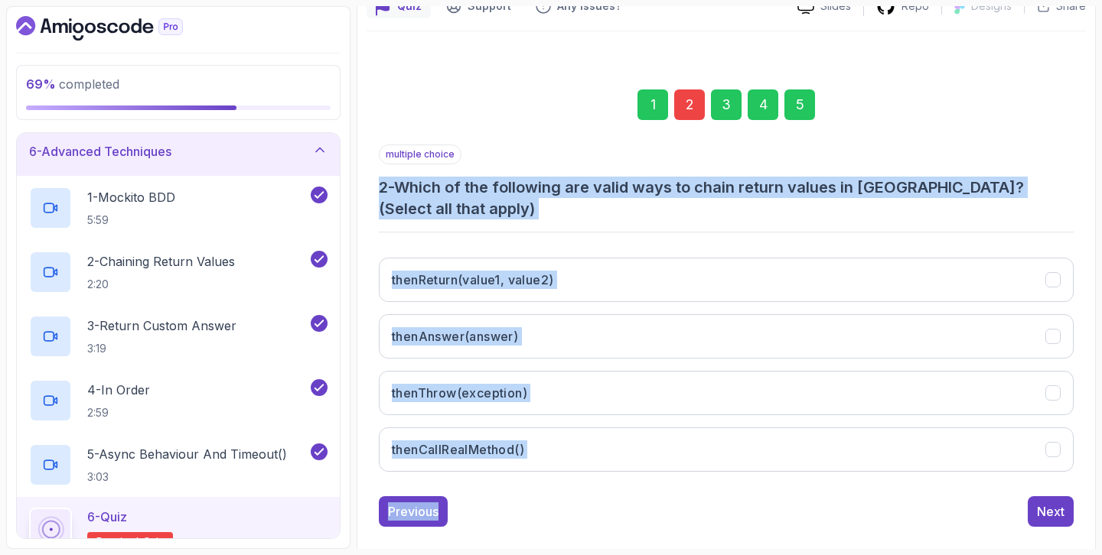
scroll to position [174, 0]
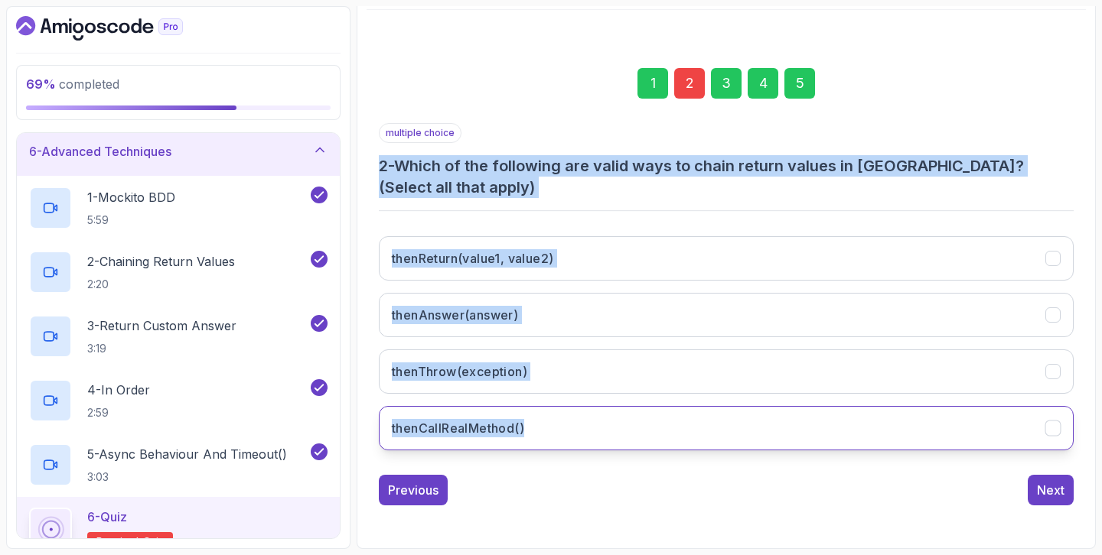
drag, startPoint x: 380, startPoint y: 187, endPoint x: 533, endPoint y: 428, distance: 285.5
click at [533, 428] on div "multiple choice 2 - Which of the following are valid ways to chain return value…" at bounding box center [726, 293] width 695 height 340
copy div "2 - Which of the following are valid ways to chain return values in Mockito? (S…"
click at [542, 229] on div "thenReturn(value1, value2) thenAnswer(answer) thenThrow(exception) thenCallReal…" at bounding box center [726, 343] width 695 height 239
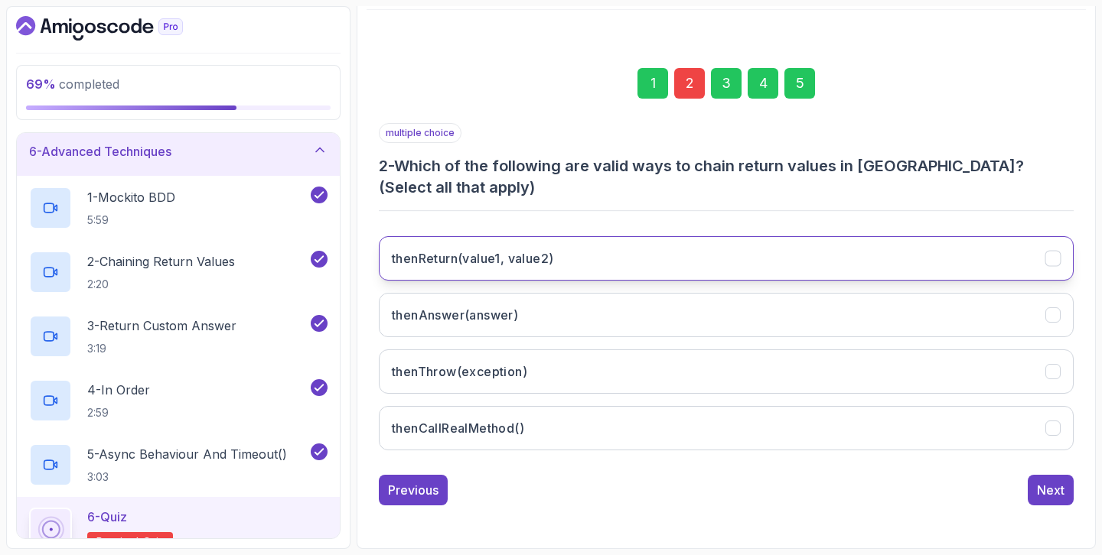
click at [500, 259] on h3 "thenReturn(value1, value2)" at bounding box center [472, 258] width 161 height 18
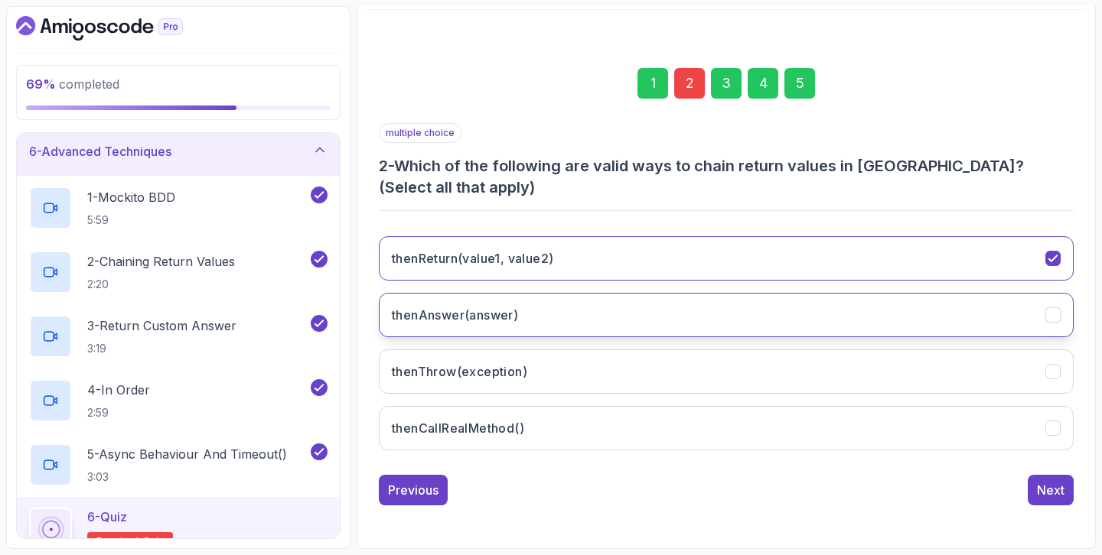
click at [486, 308] on h3 "thenAnswer(answer)" at bounding box center [455, 315] width 126 height 18
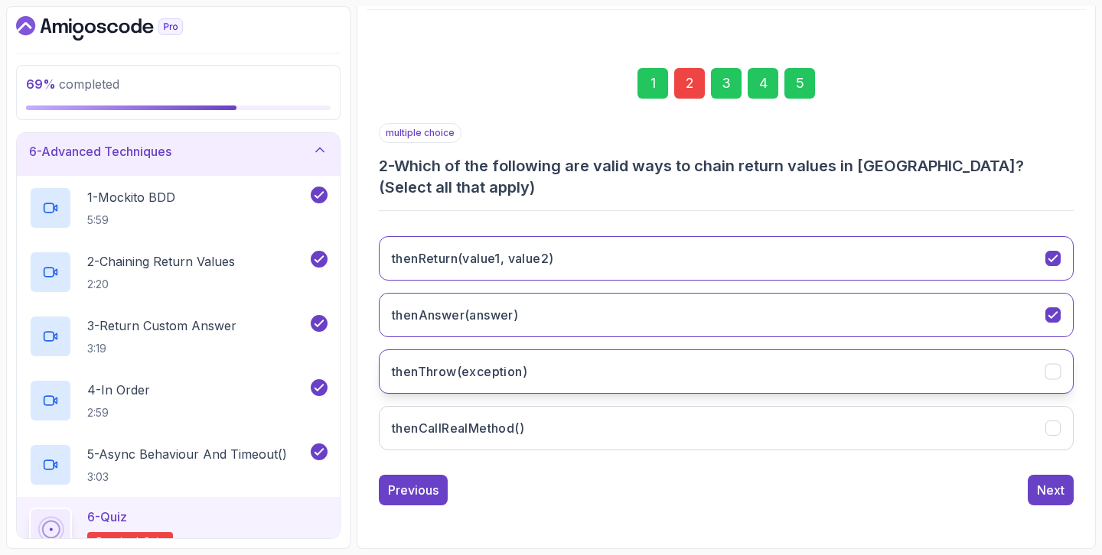
click at [483, 380] on h3 "thenThrow(exception)" at bounding box center [459, 372] width 135 height 18
click at [478, 452] on div "thenReturn(value1, value2) thenAnswer(answer) thenThrow(exception) thenCallReal…" at bounding box center [726, 343] width 695 height 239
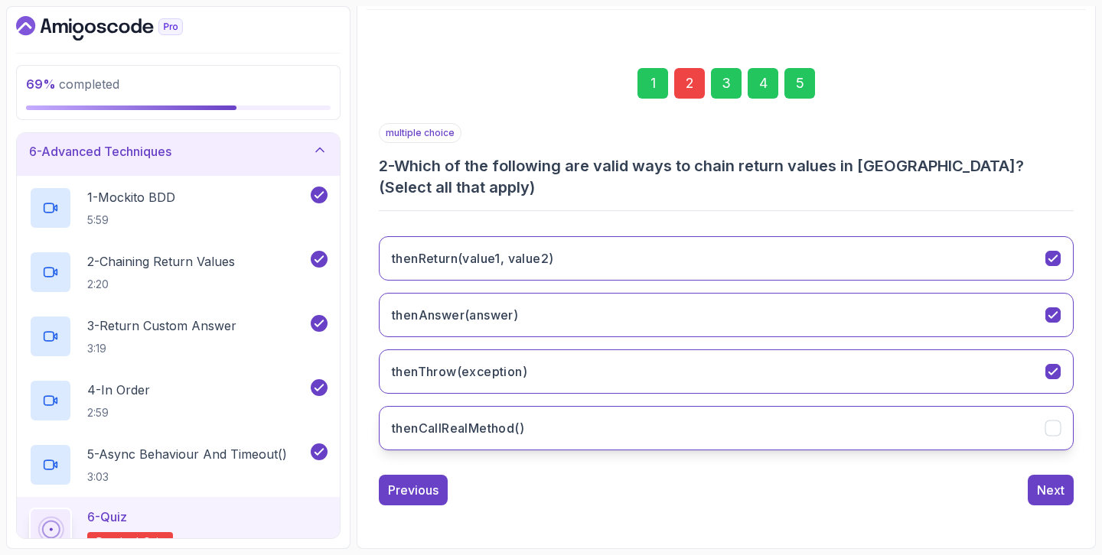
click at [487, 437] on h3 "thenCallRealMethod()" at bounding box center [458, 428] width 132 height 18
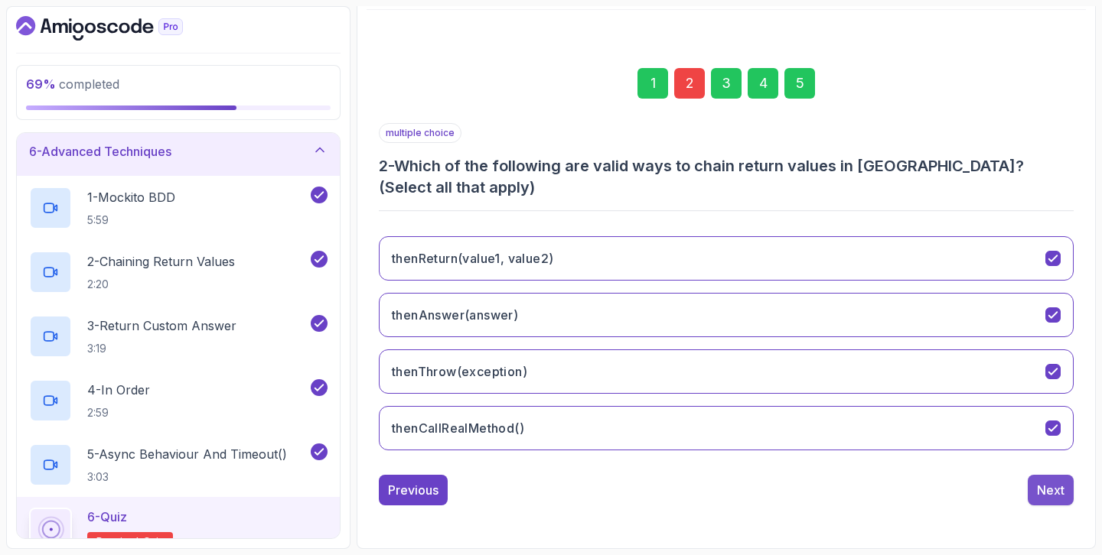
click at [1067, 492] on button "Next" at bounding box center [1051, 490] width 46 height 31
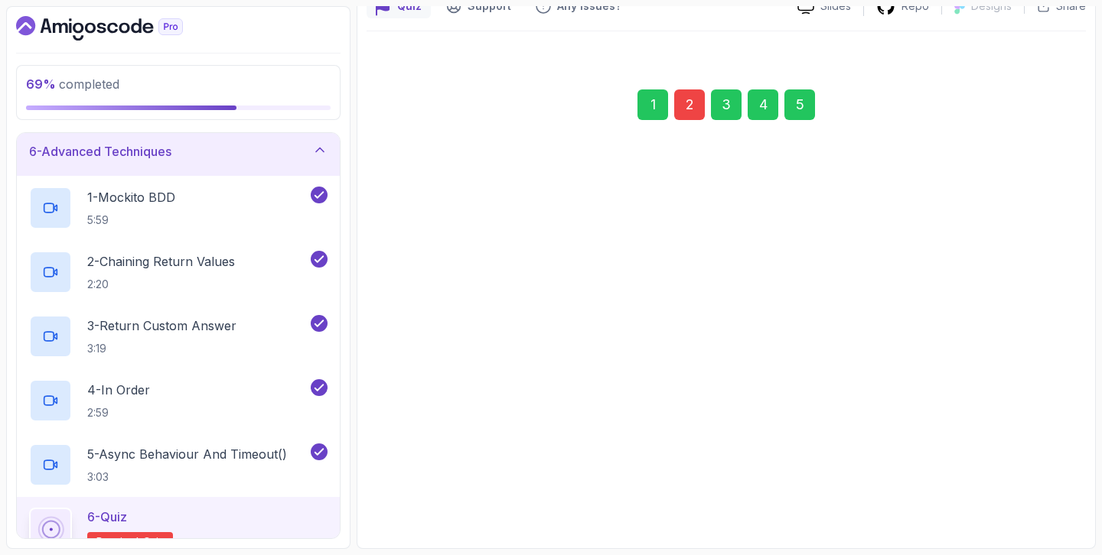
scroll to position [152, 0]
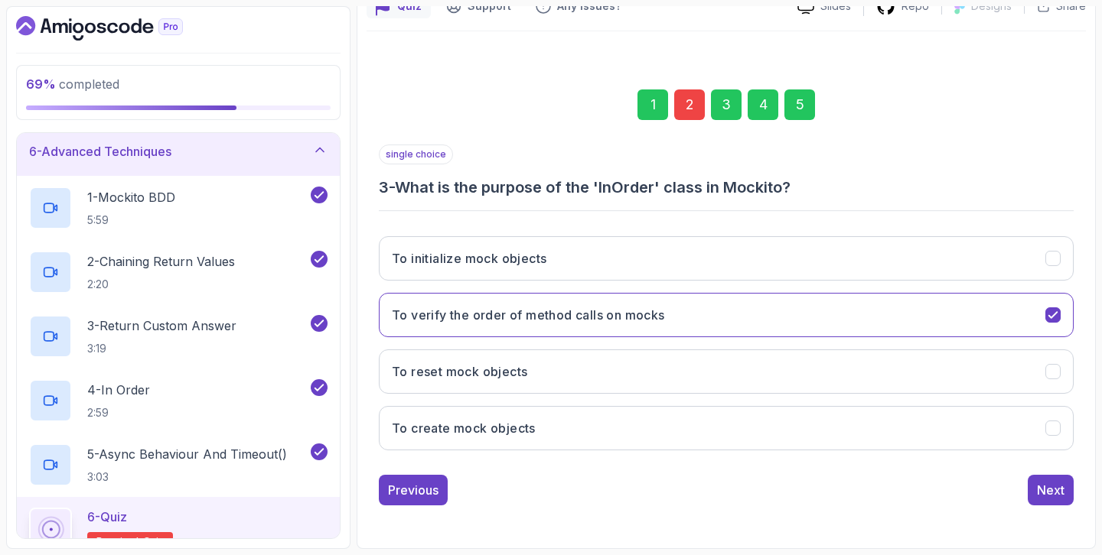
click at [803, 106] on div "5" at bounding box center [799, 105] width 31 height 31
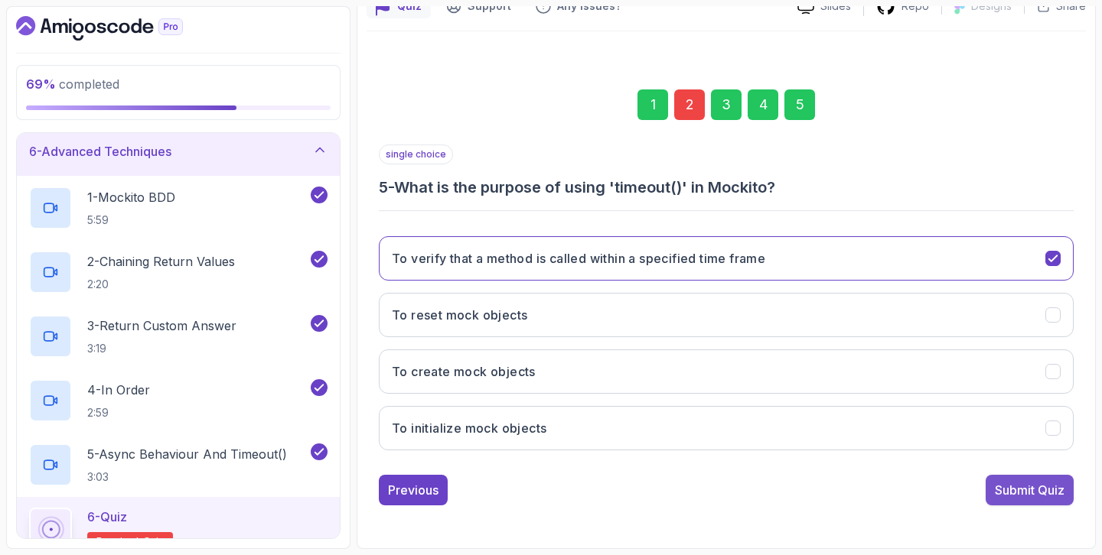
click at [1021, 489] on div "Submit Quiz" at bounding box center [1030, 490] width 70 height 18
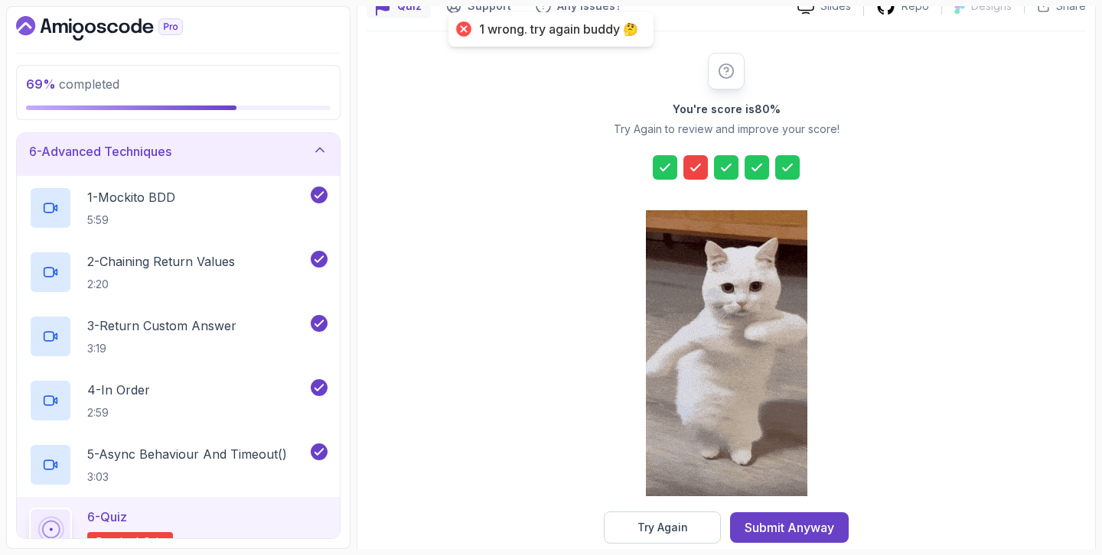
click at [695, 168] on icon at bounding box center [695, 167] width 15 height 15
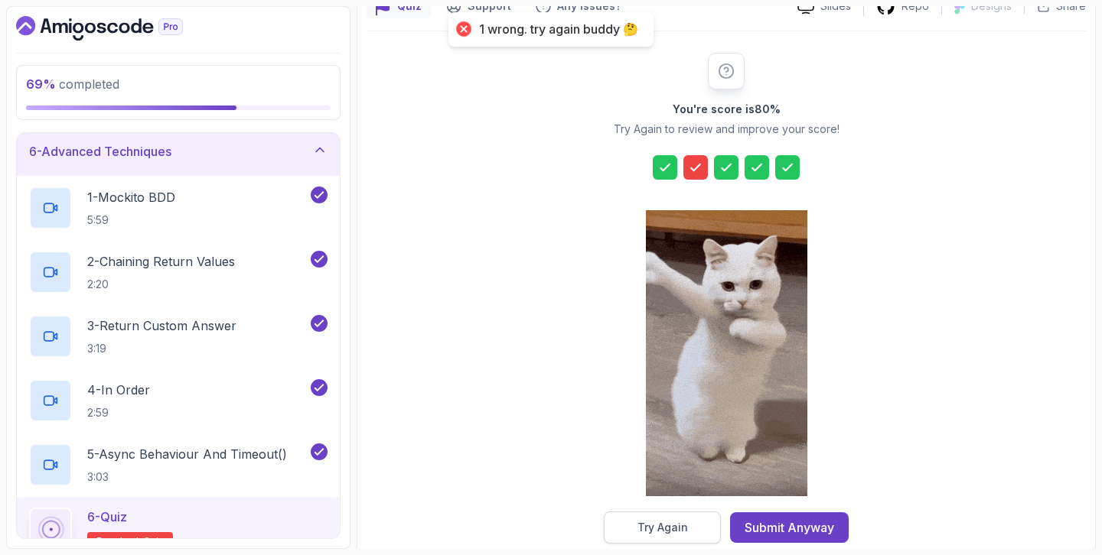
click at [645, 536] on button "Try Again" at bounding box center [662, 528] width 117 height 32
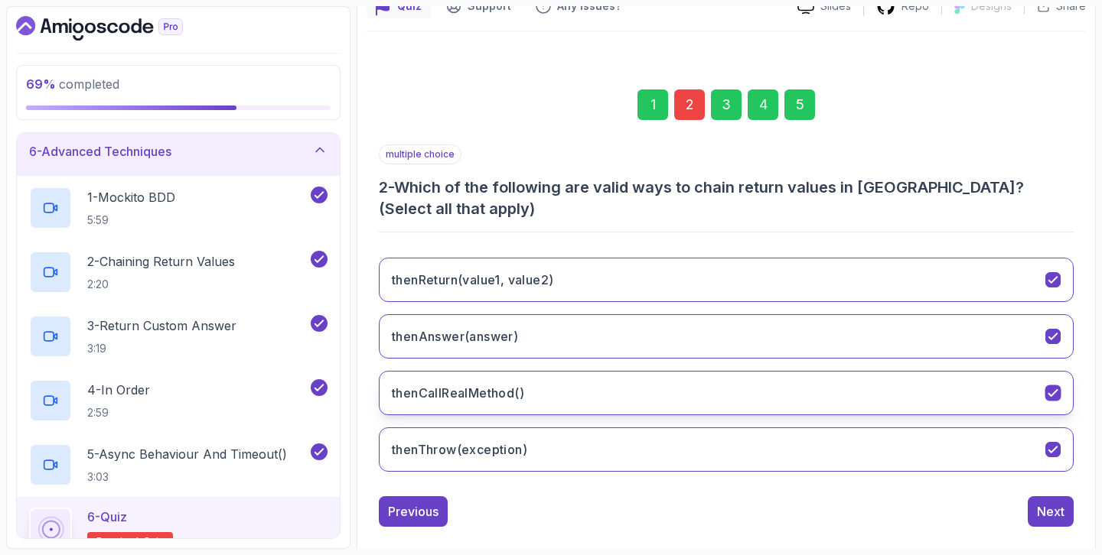
click at [502, 393] on h3 "thenCallRealMethod()" at bounding box center [458, 393] width 132 height 18
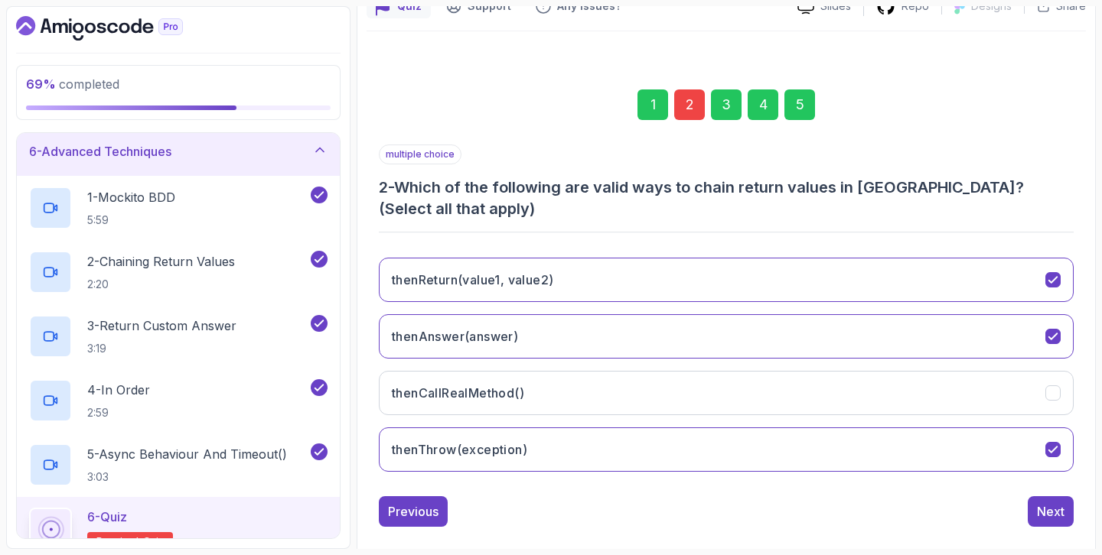
click at [808, 103] on div "5" at bounding box center [799, 105] width 31 height 31
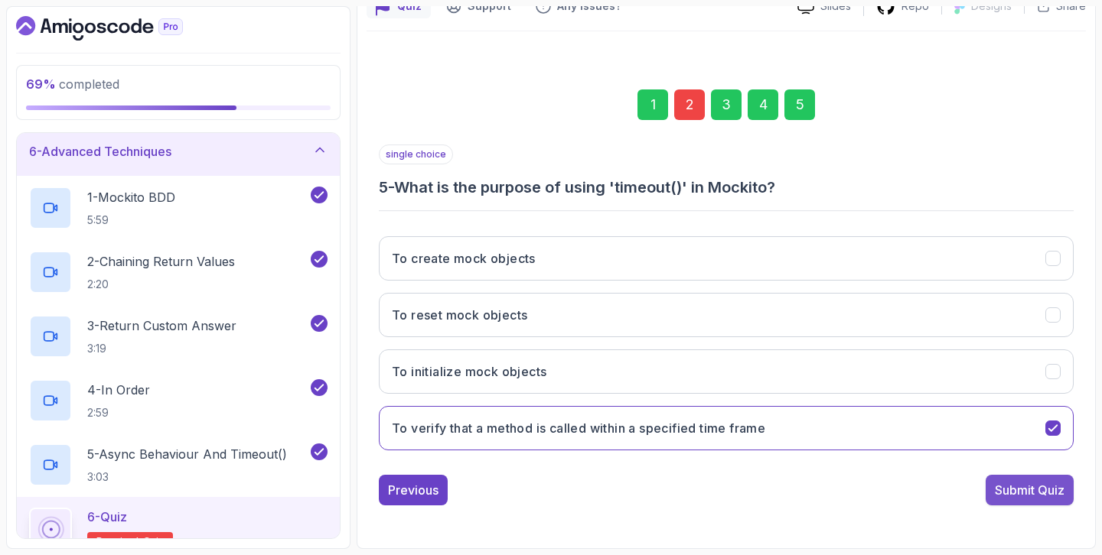
click at [1060, 491] on div "Submit Quiz" at bounding box center [1030, 490] width 70 height 18
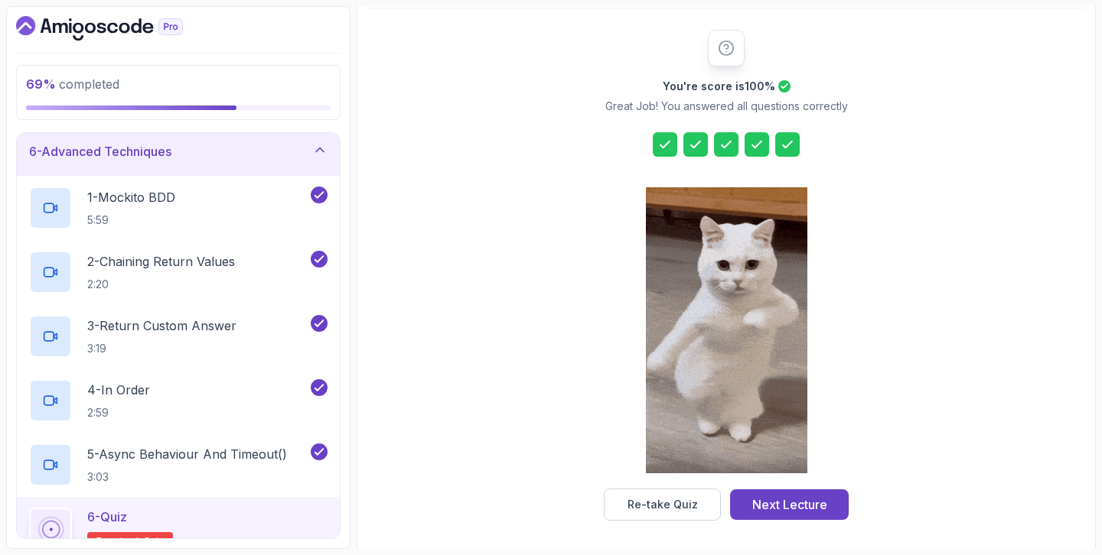
scroll to position [178, 0]
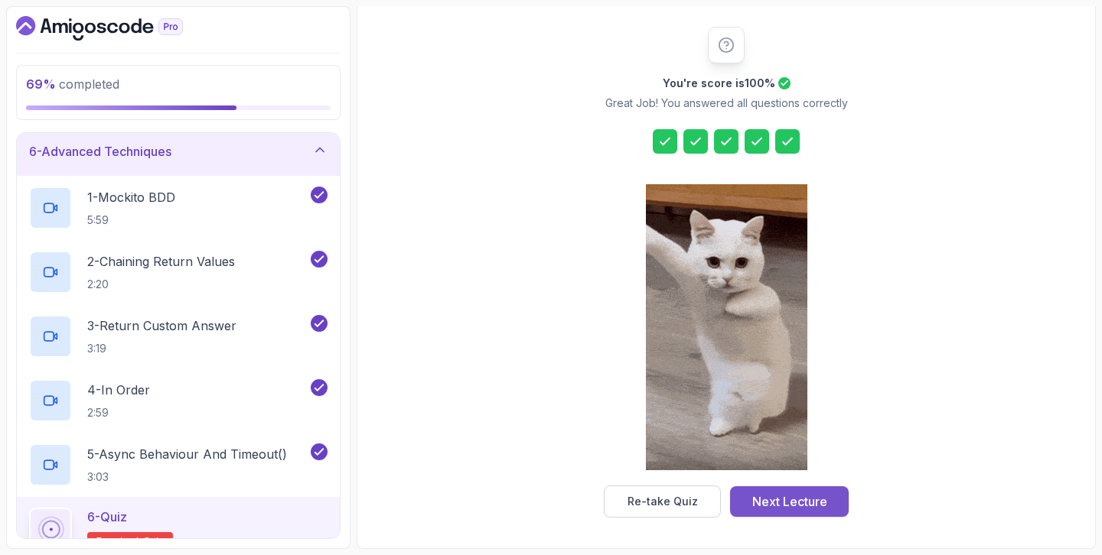
click at [786, 509] on div "Next Lecture" at bounding box center [789, 502] width 75 height 18
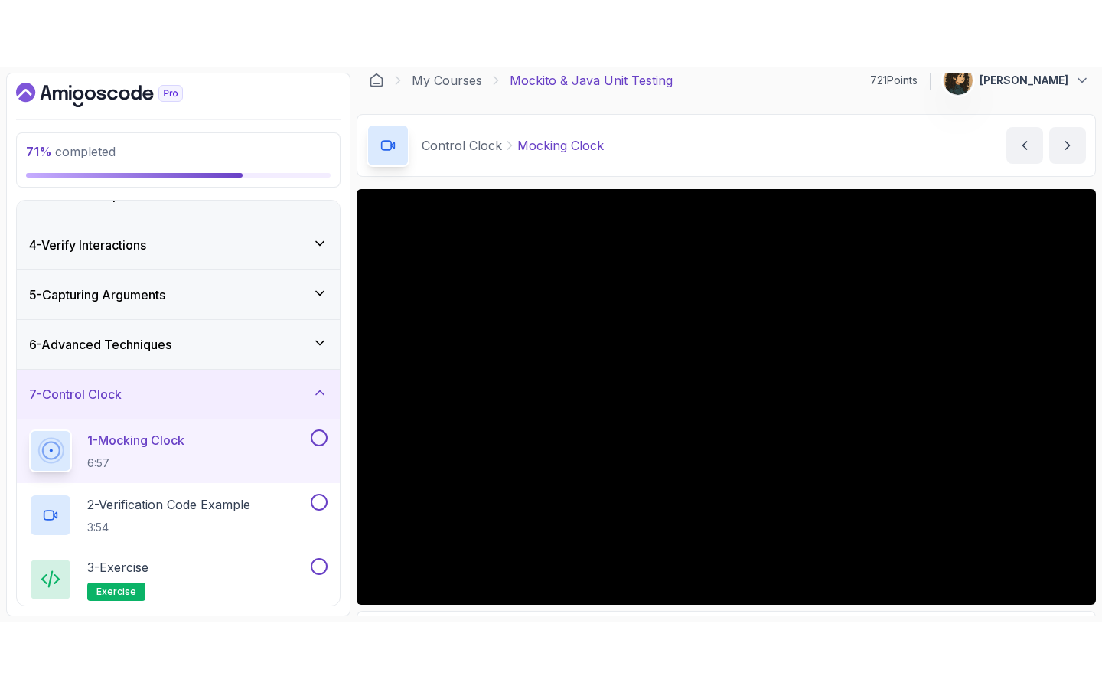
scroll to position [142, 0]
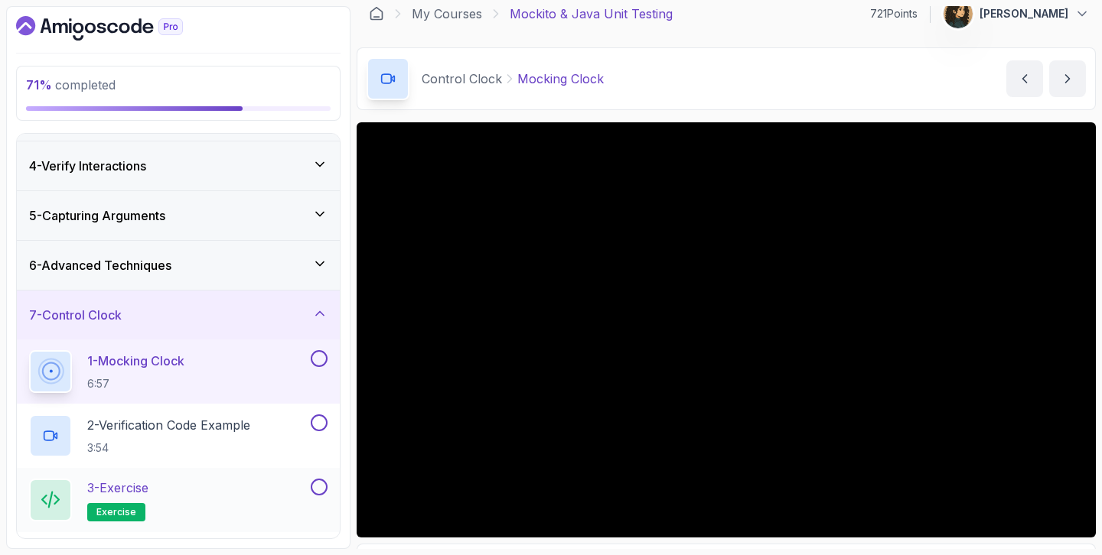
click at [339, 494] on div "3 - Exercise exercise" at bounding box center [178, 500] width 323 height 64
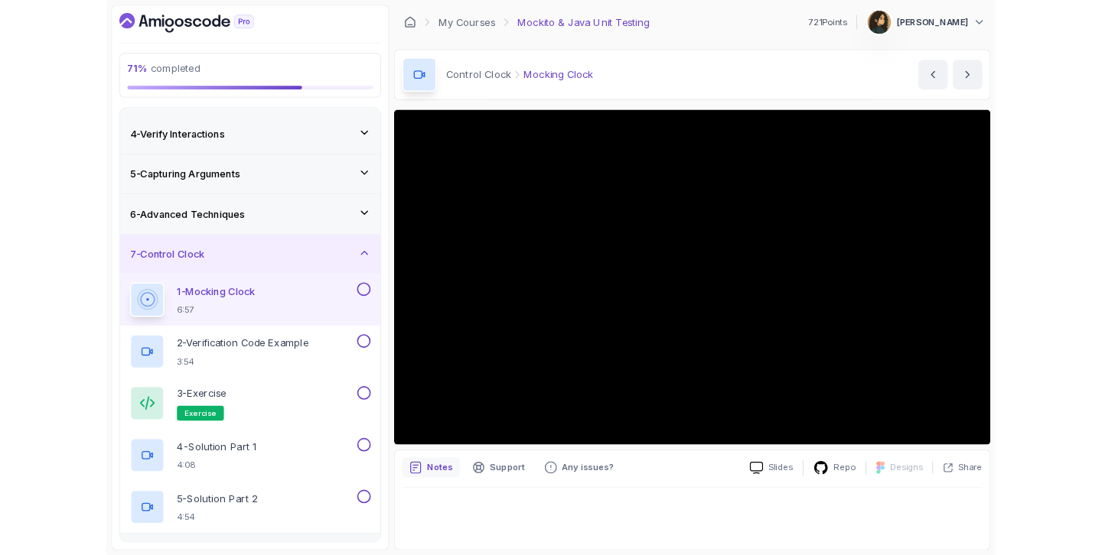
scroll to position [0, 0]
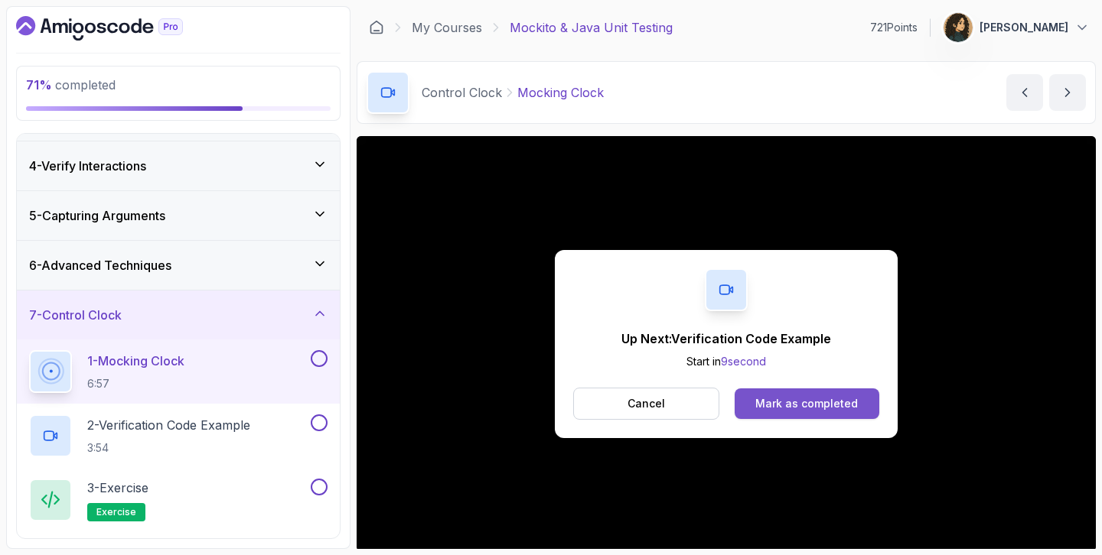
click at [779, 401] on div "Mark as completed" at bounding box center [806, 403] width 103 height 15
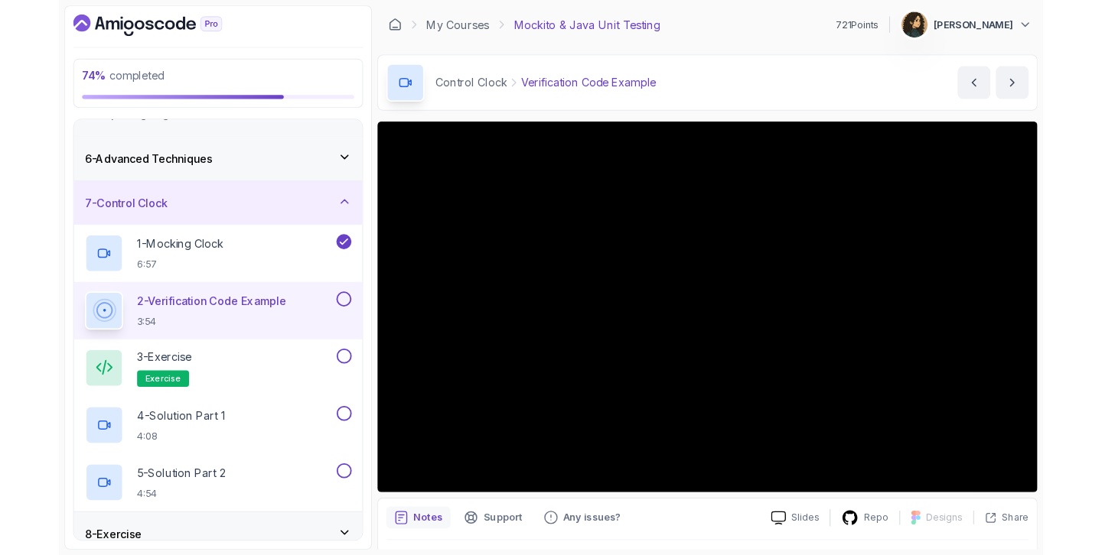
scroll to position [363, 0]
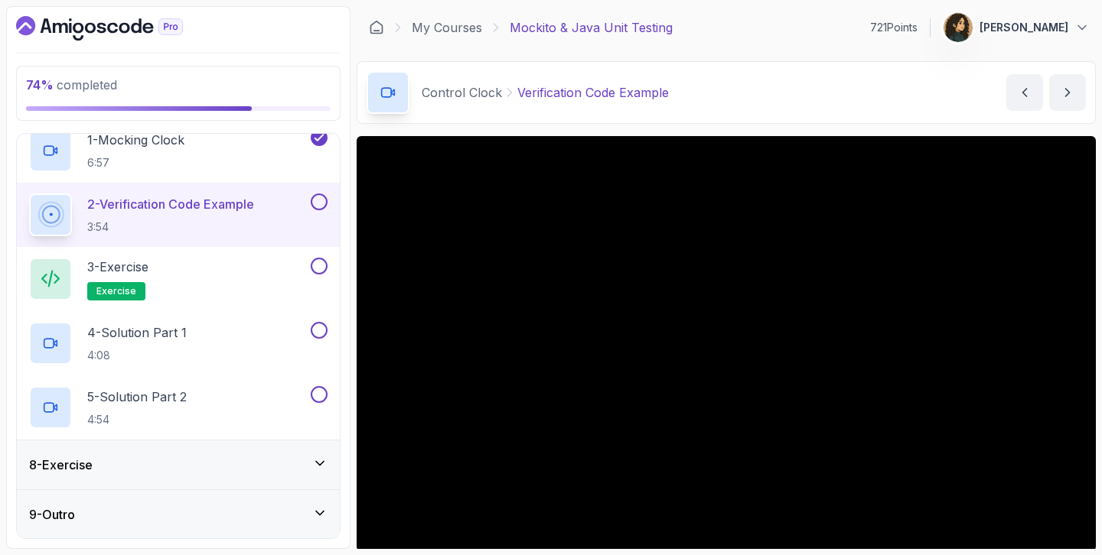
click at [295, 471] on div "8 - Exercise" at bounding box center [178, 465] width 298 height 18
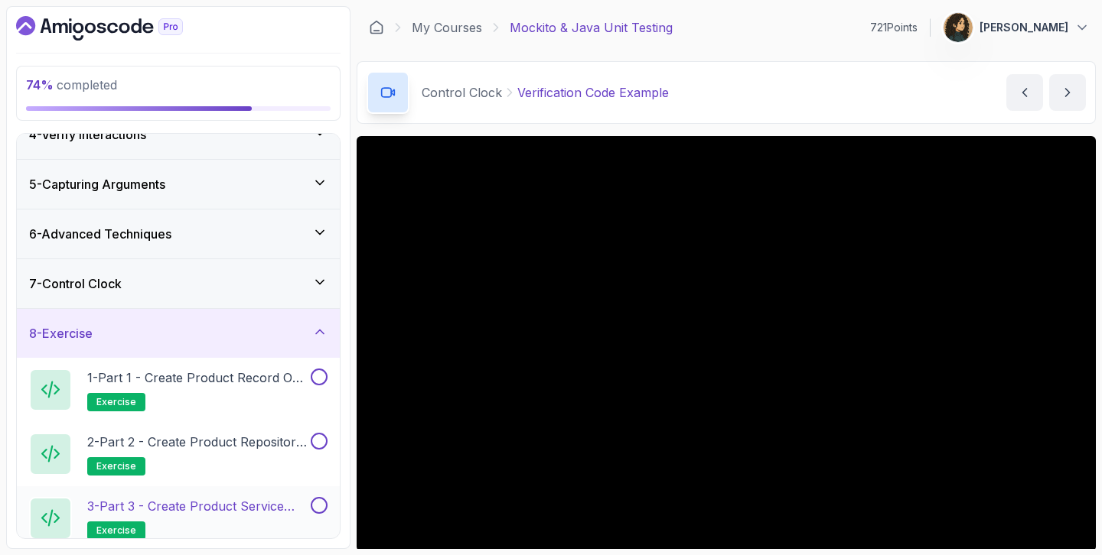
scroll to position [143, 0]
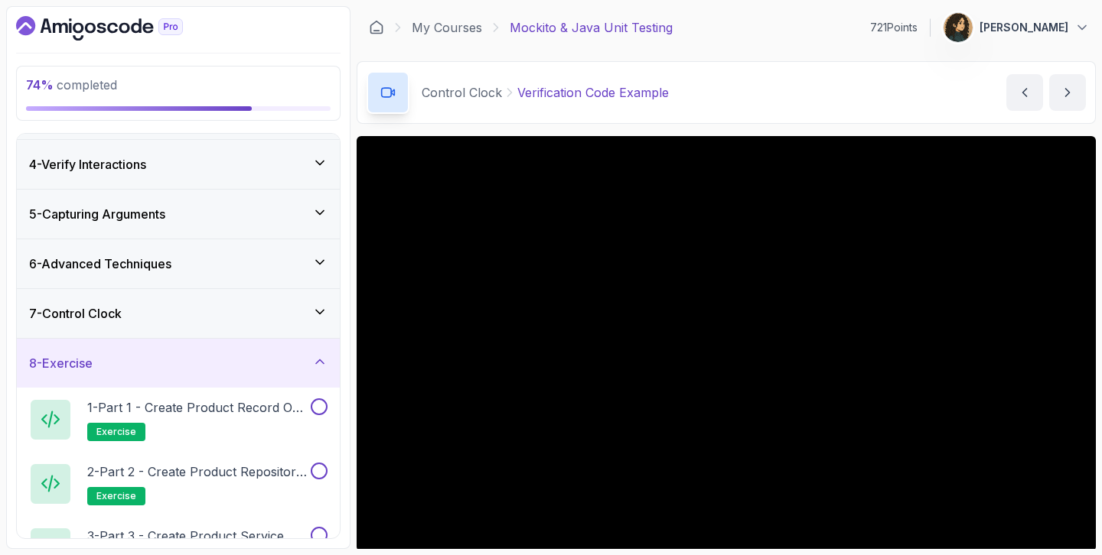
click at [236, 354] on div "8 - Exercise" at bounding box center [178, 363] width 298 height 18
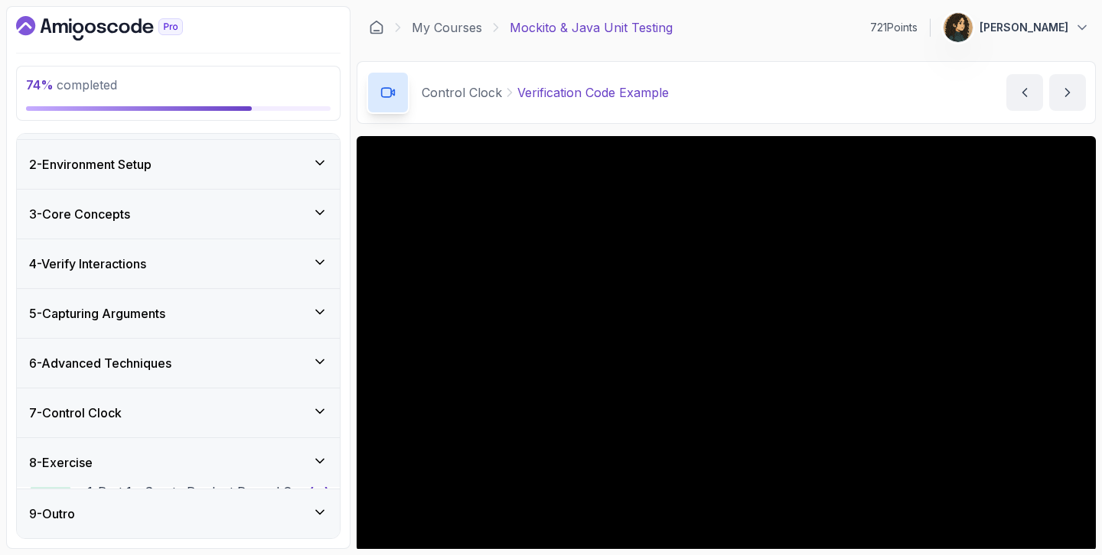
scroll to position [42, 0]
click at [112, 503] on div "9 - Outro" at bounding box center [178, 514] width 323 height 49
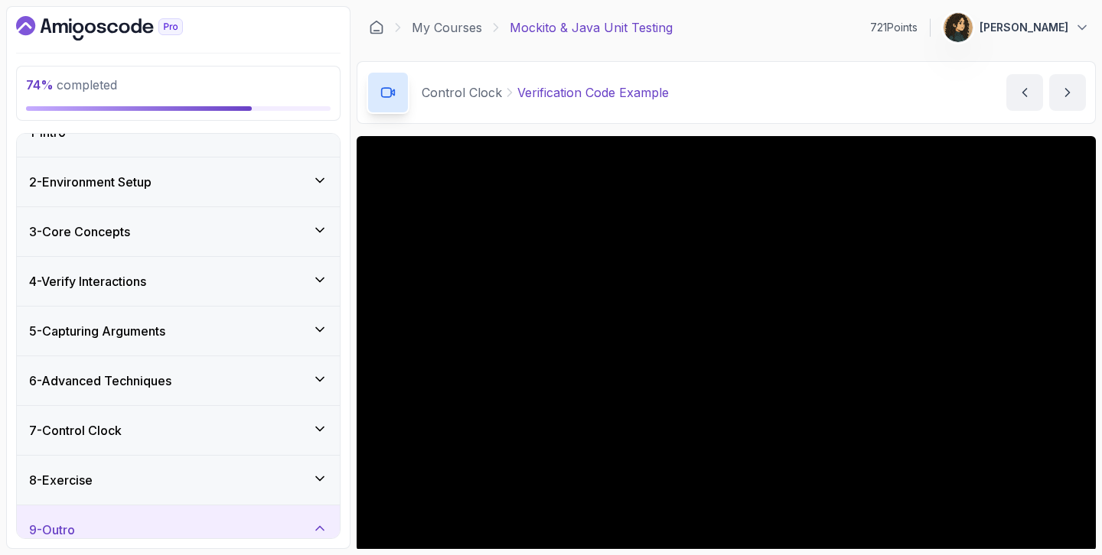
scroll to position [0, 0]
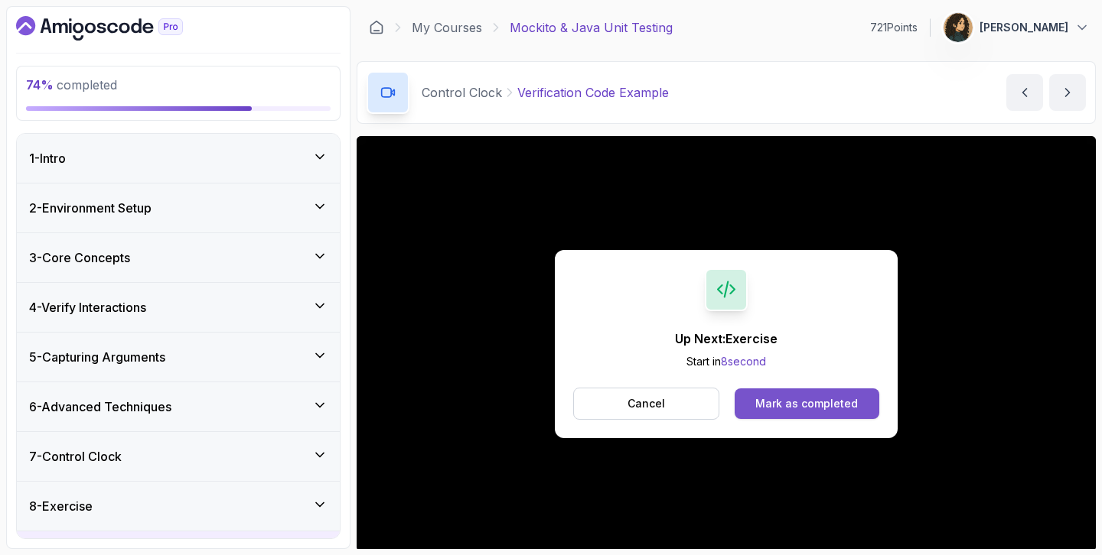
click at [815, 389] on button "Mark as completed" at bounding box center [806, 404] width 145 height 31
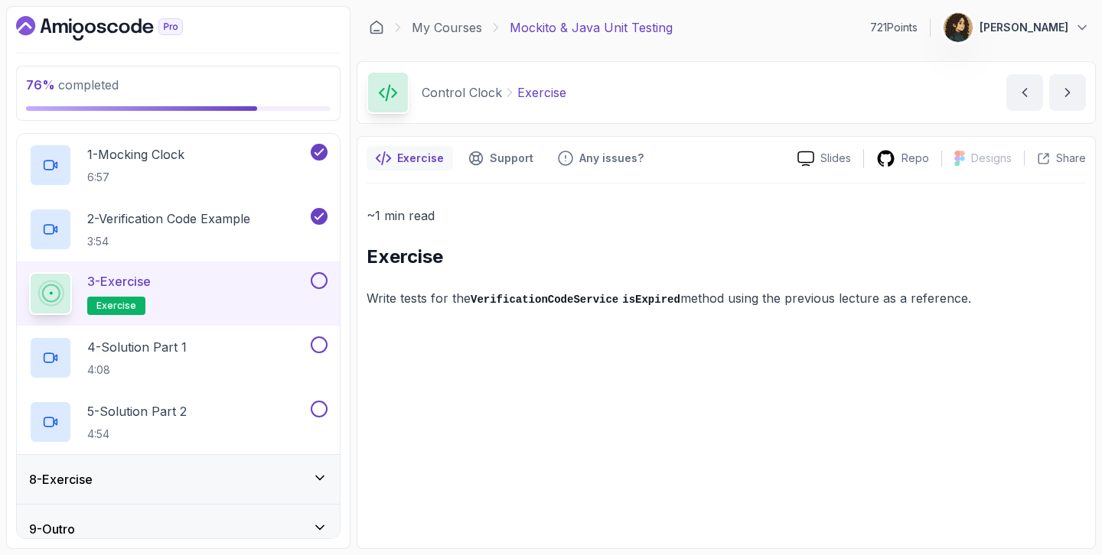
scroll to position [351, 0]
